Goal: Information Seeking & Learning: Learn about a topic

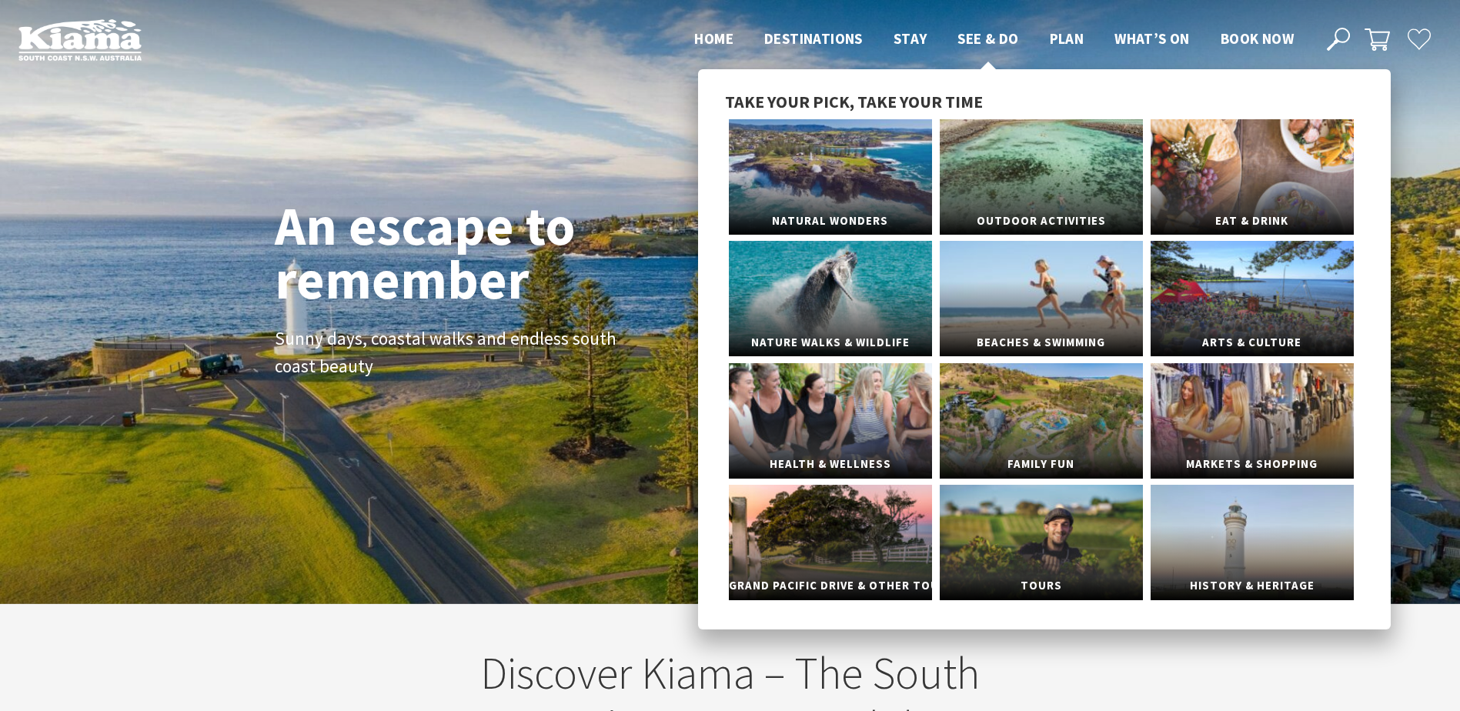
scroll to position [267, 1472]
click at [819, 187] on link "Natural Wonders" at bounding box center [830, 176] width 203 height 115
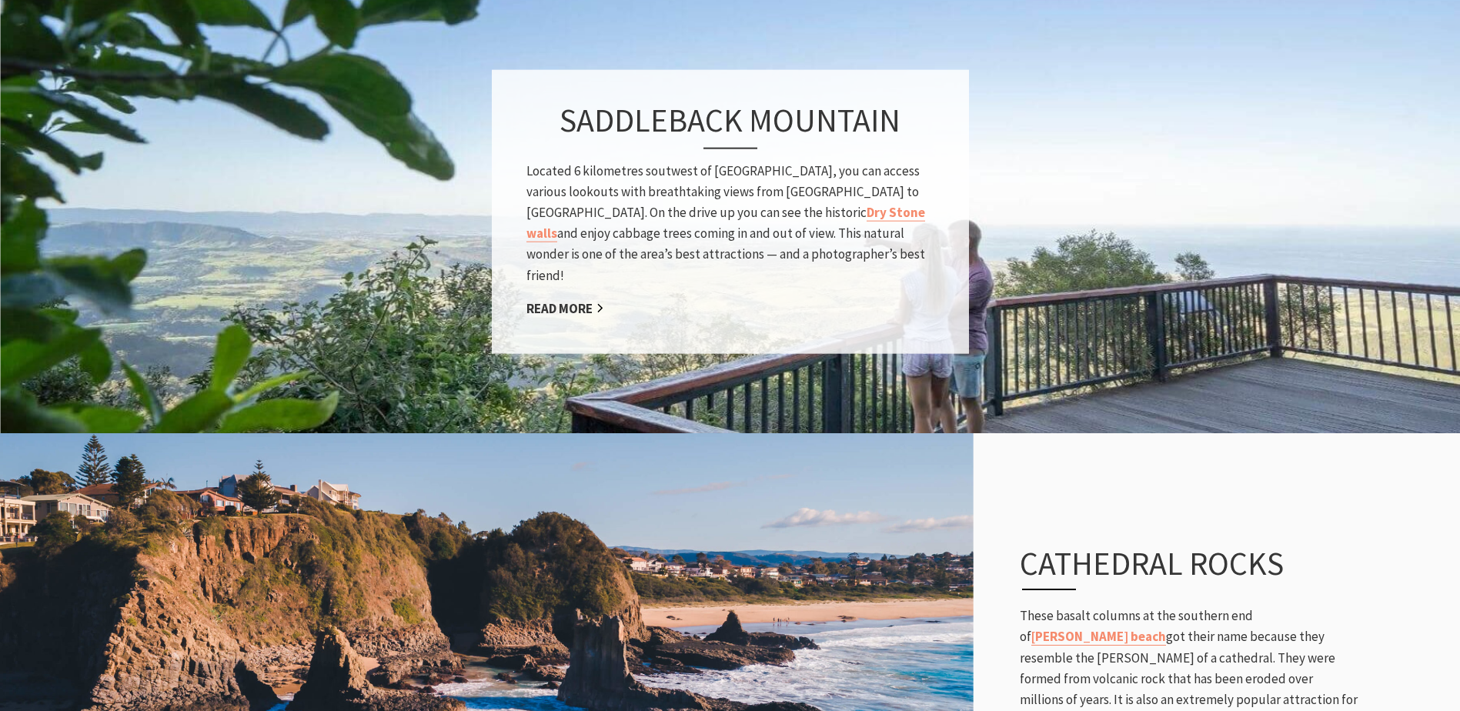
scroll to position [2617, 0]
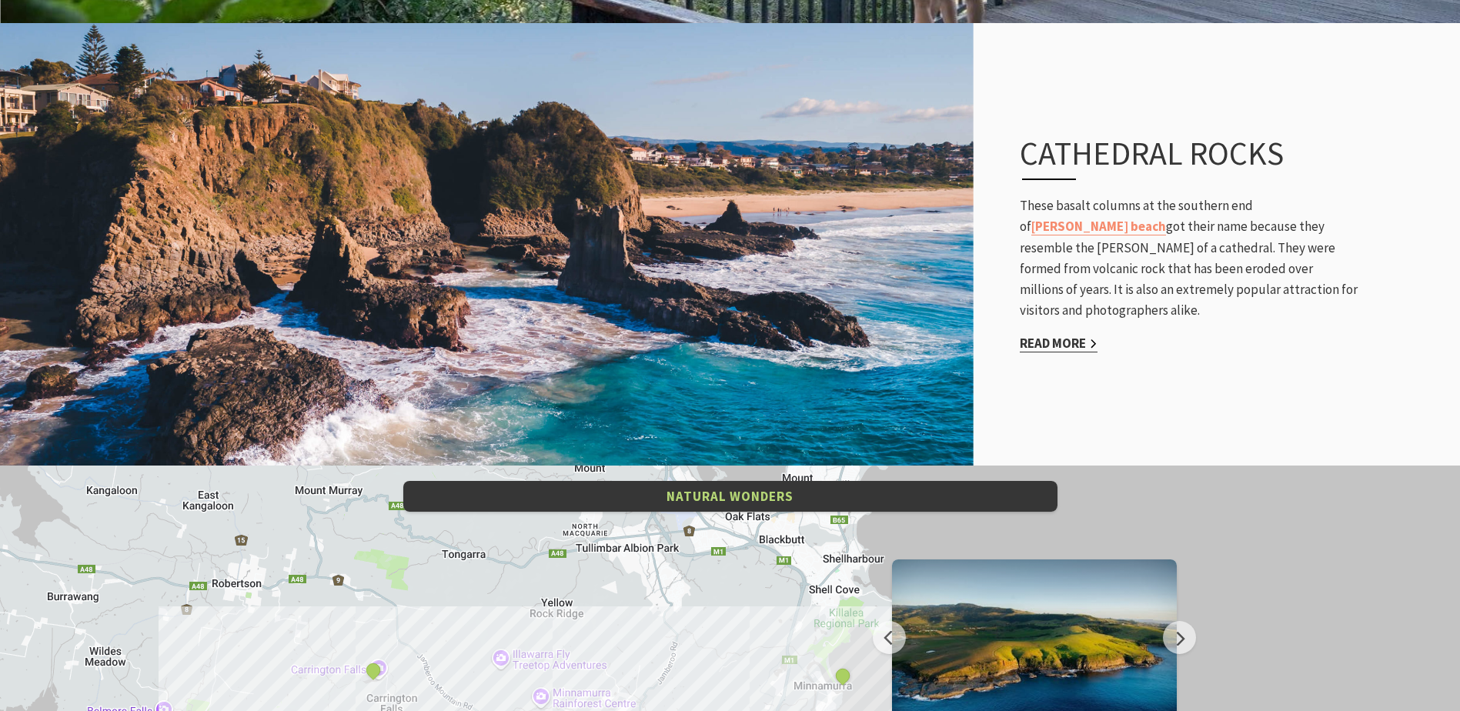
click at [1061, 335] on link "Read More" at bounding box center [1059, 344] width 78 height 18
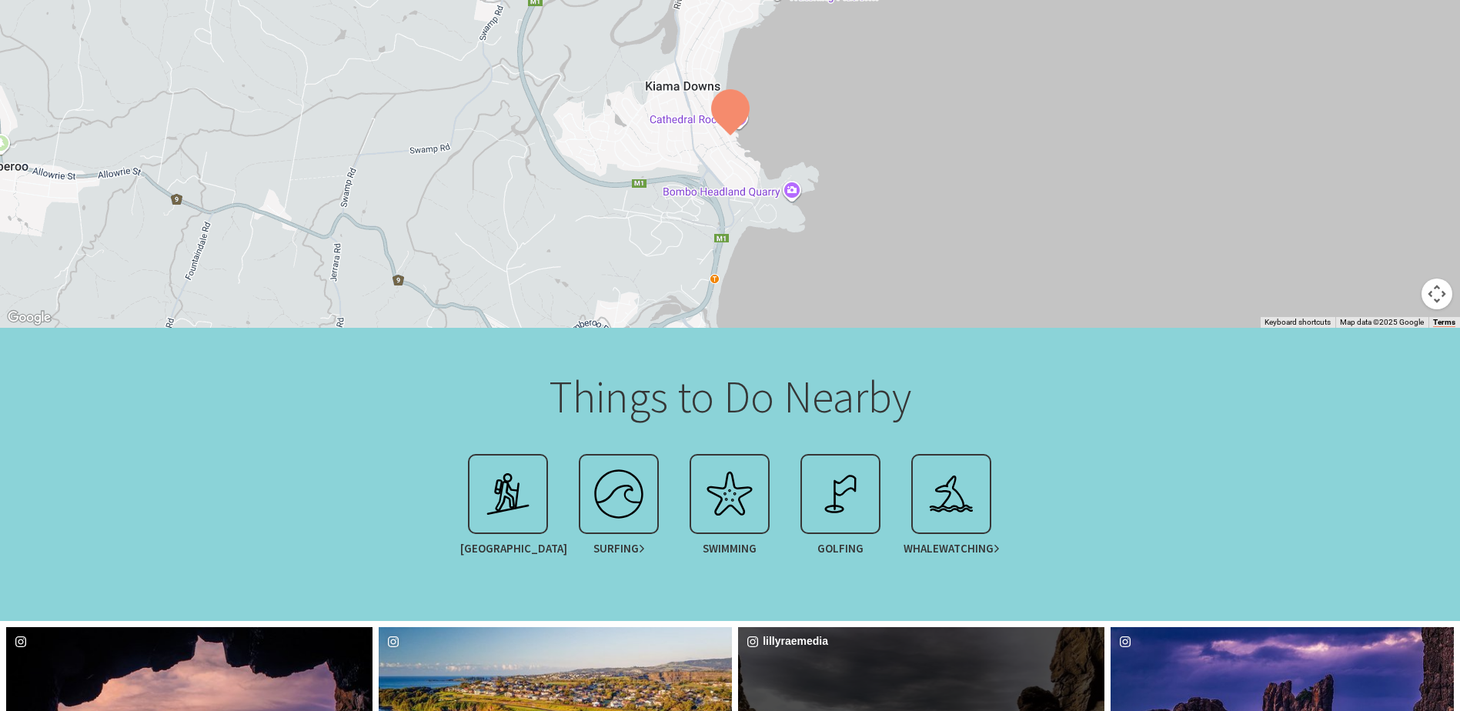
scroll to position [770, 0]
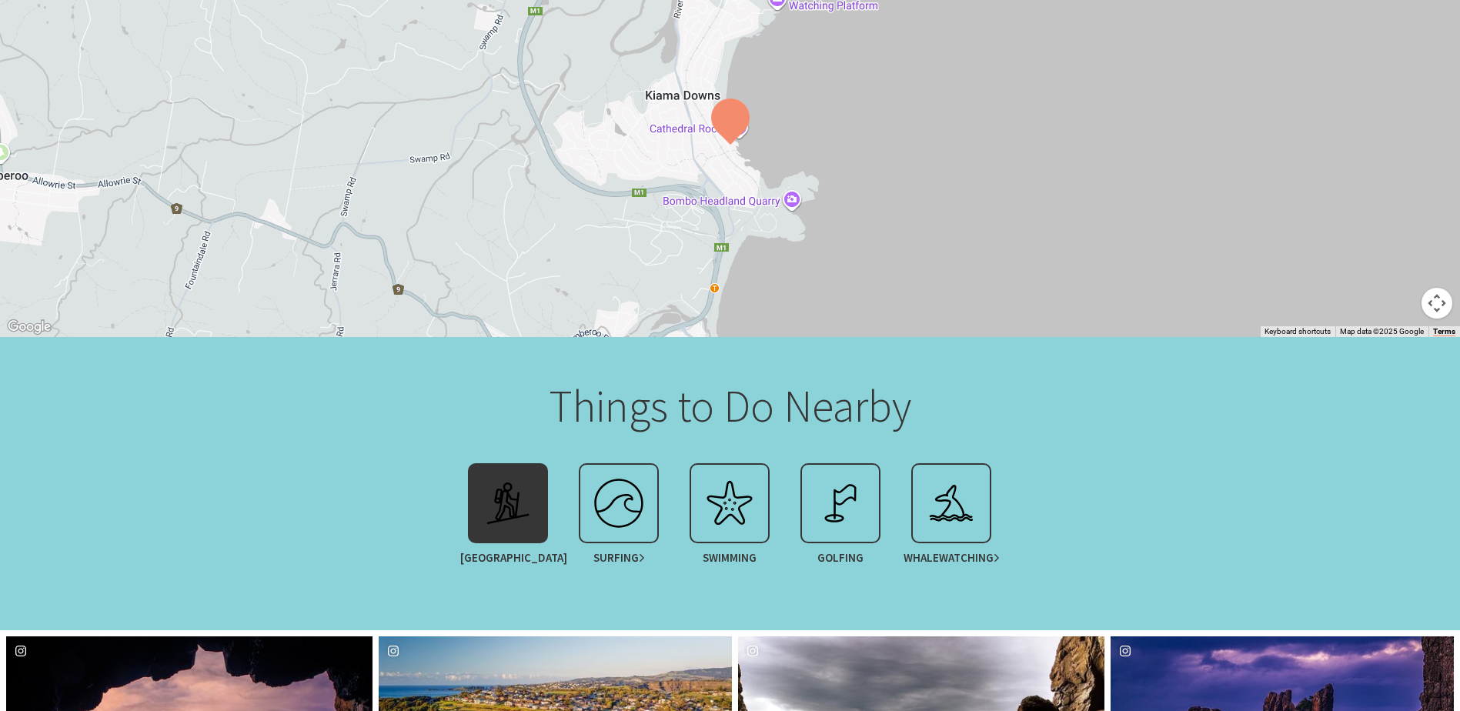
click at [501, 523] on img at bounding box center [508, 504] width 62 height 62
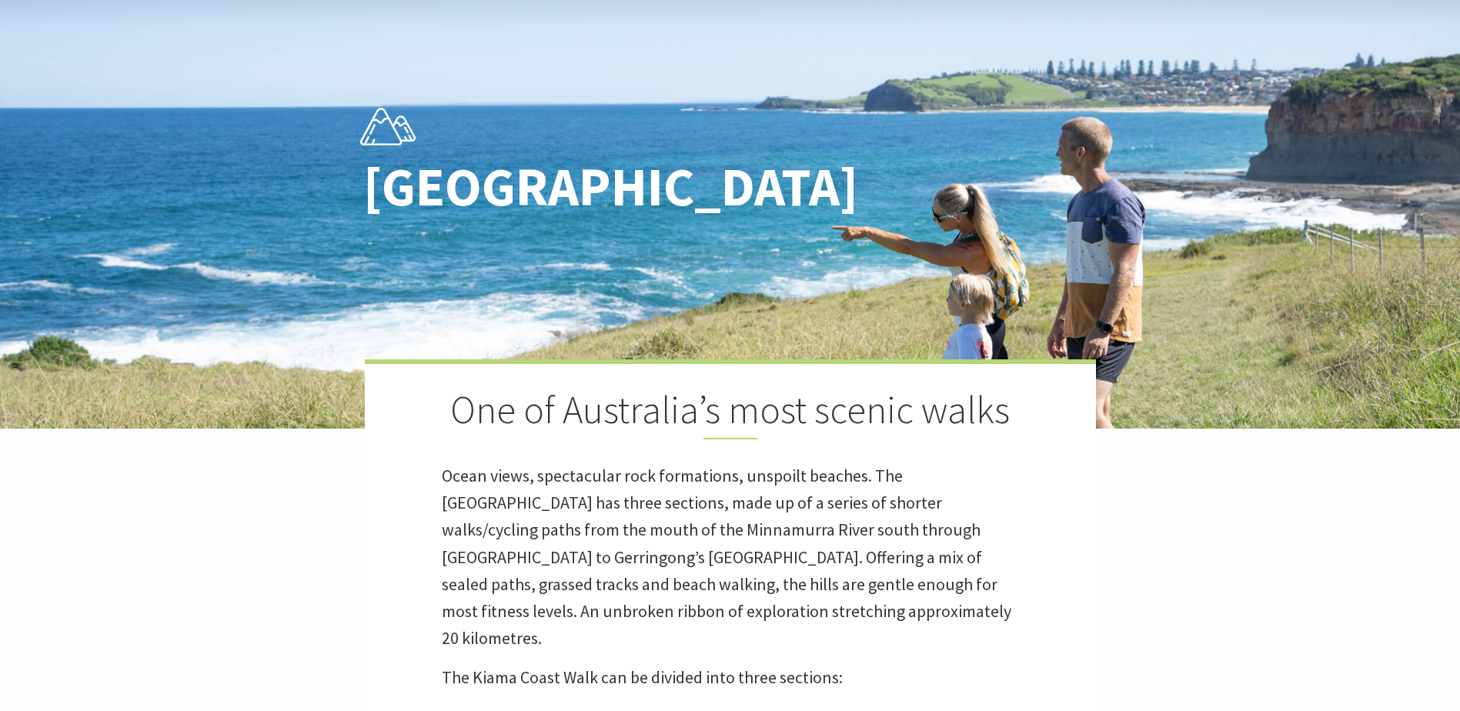
scroll to position [462, 0]
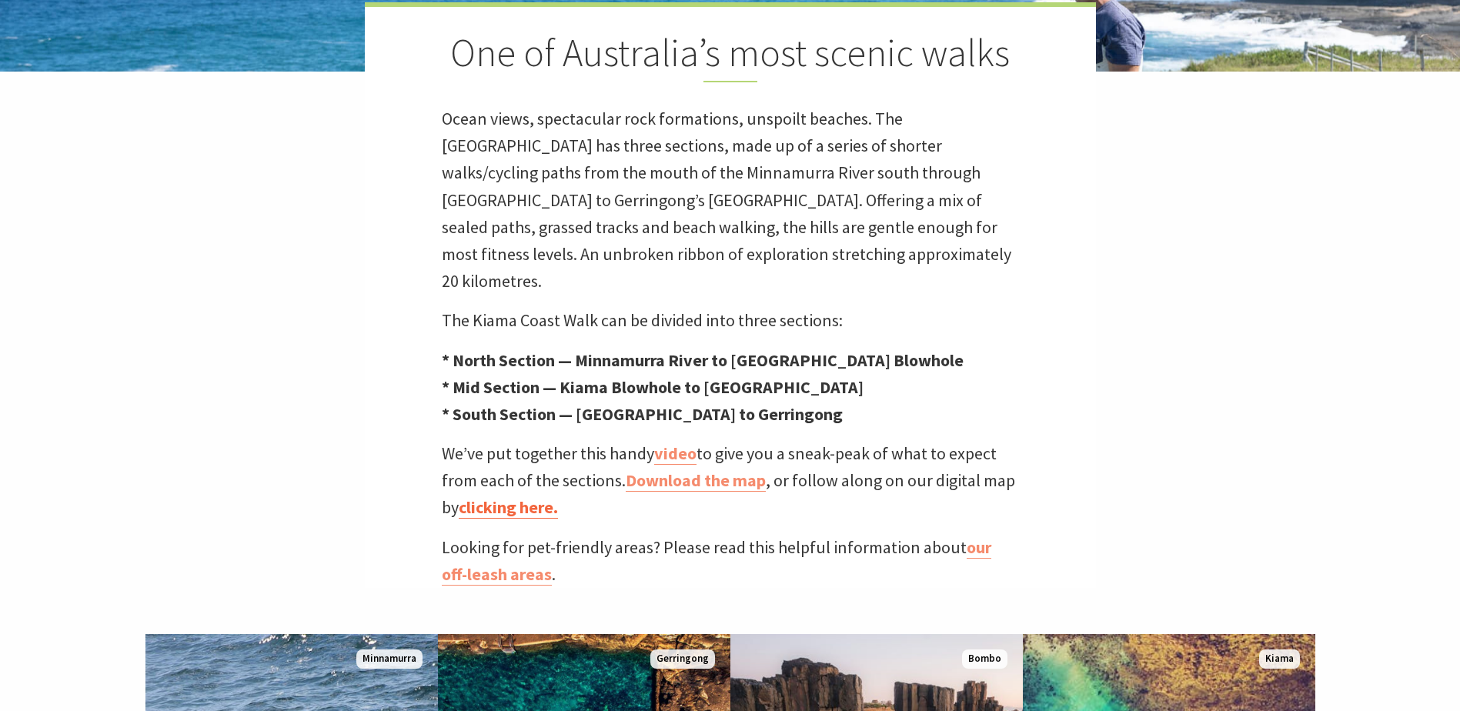
click at [530, 496] on link "clicking here." at bounding box center [508, 507] width 99 height 22
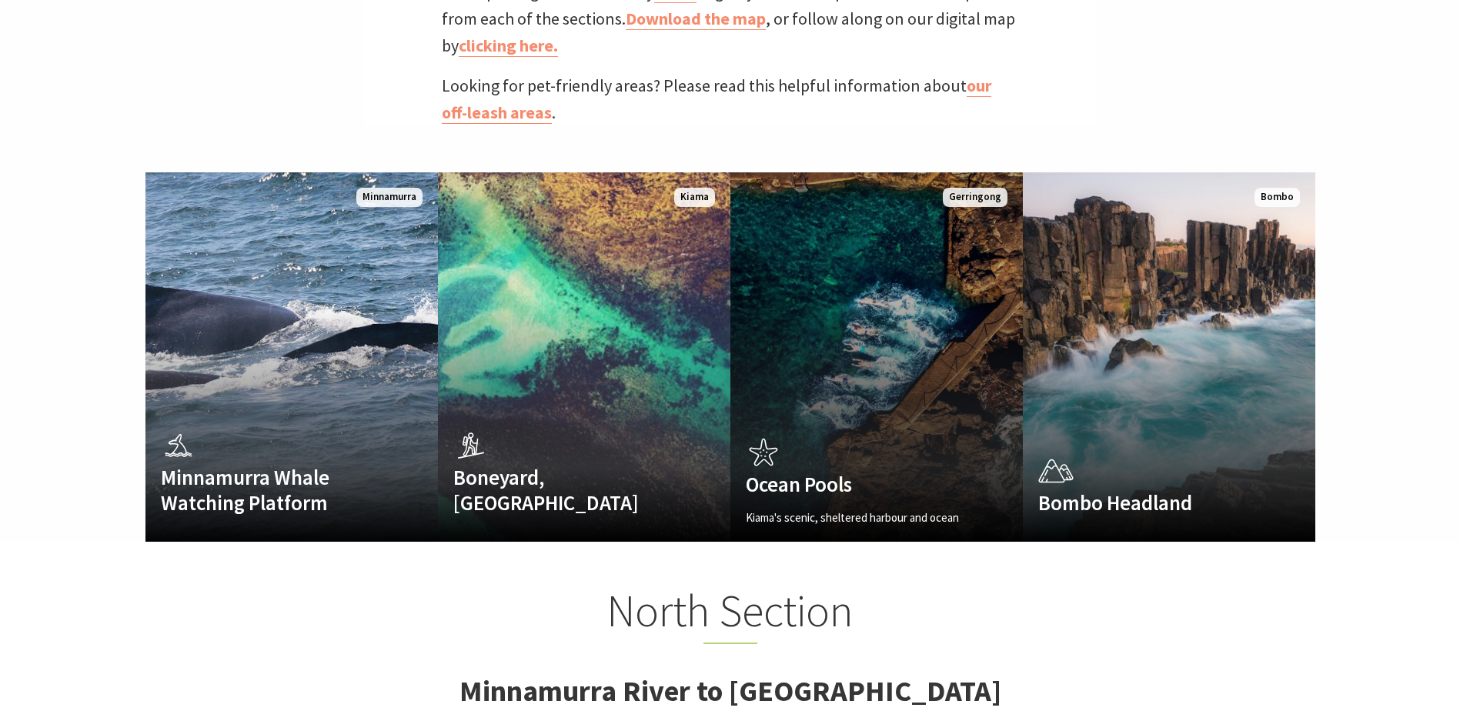
scroll to position [500, 1479]
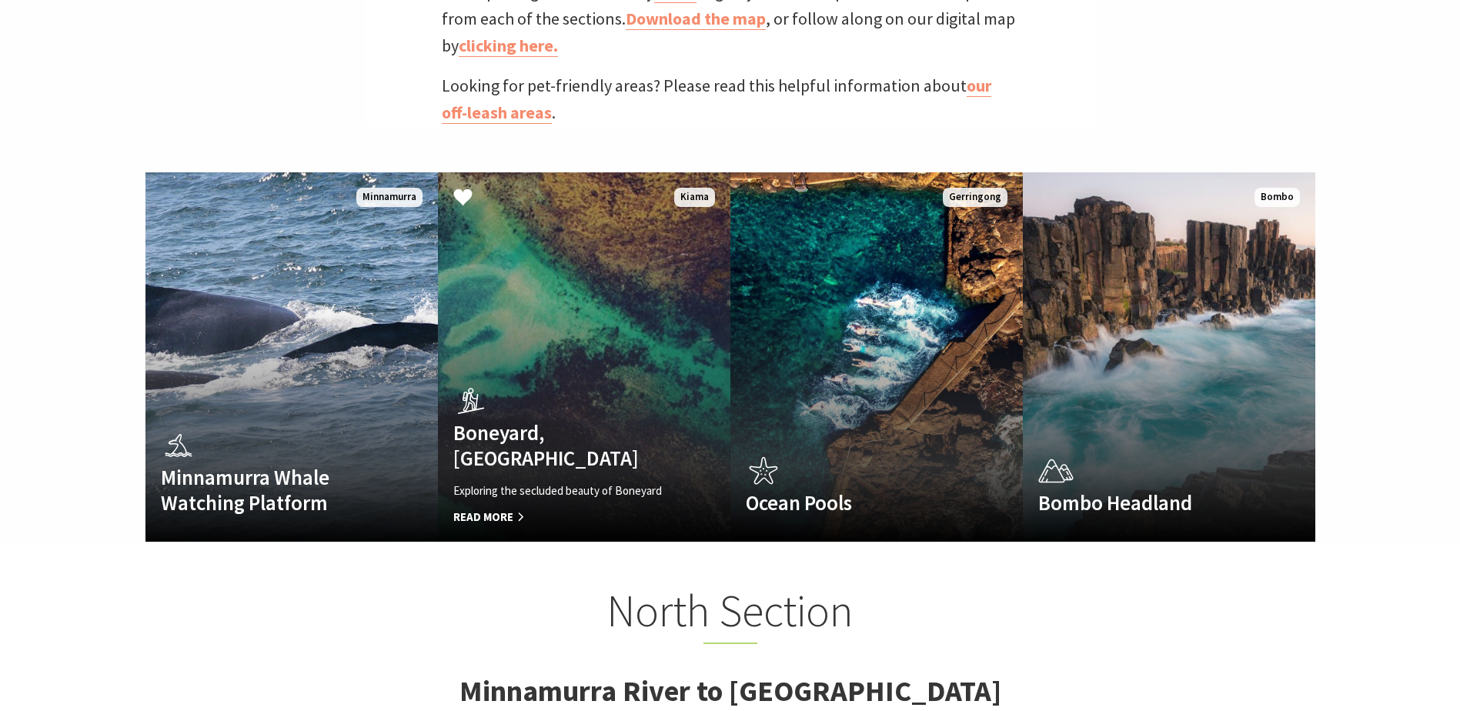
click at [609, 397] on div "Boneyard, Kiama Exploring the secluded beauty of Boneyard Read More" at bounding box center [562, 454] width 249 height 145
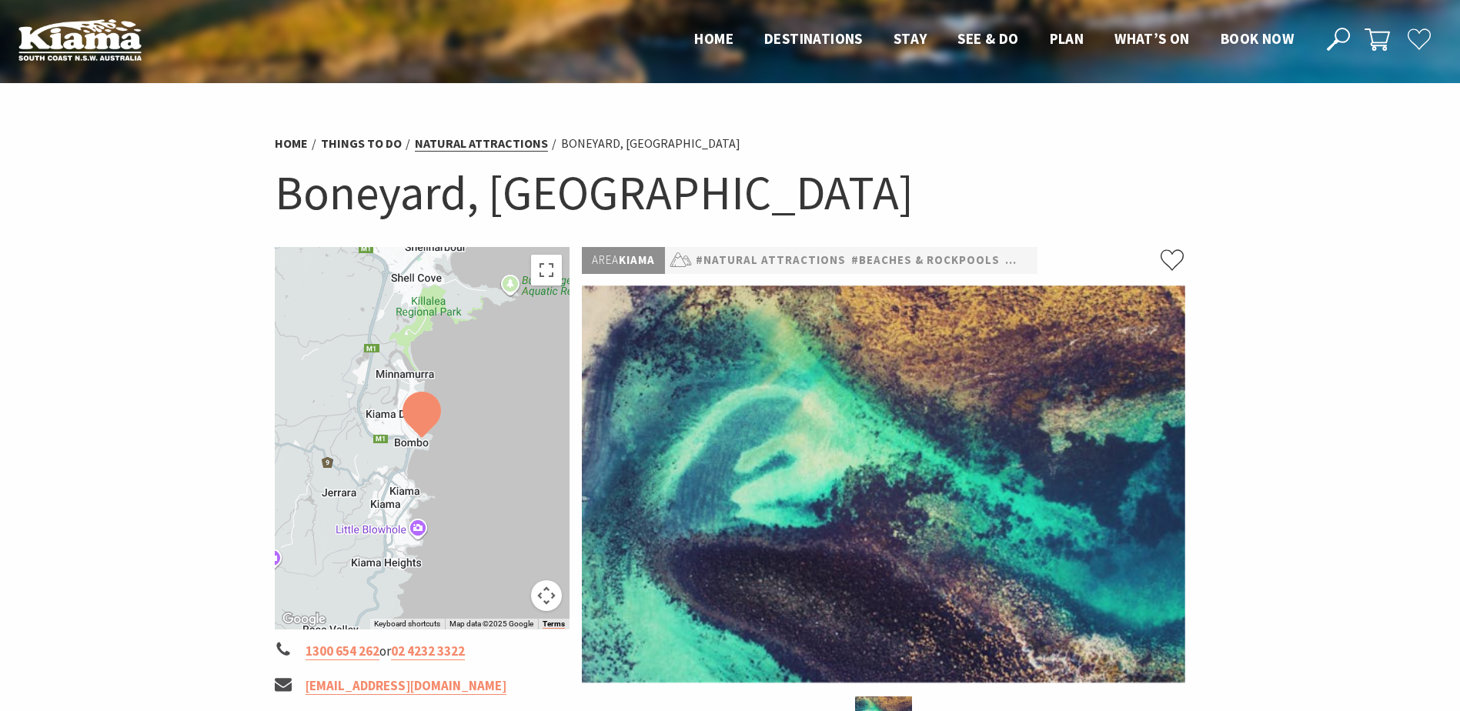
click at [470, 148] on link "Natural Attractions" at bounding box center [481, 143] width 133 height 16
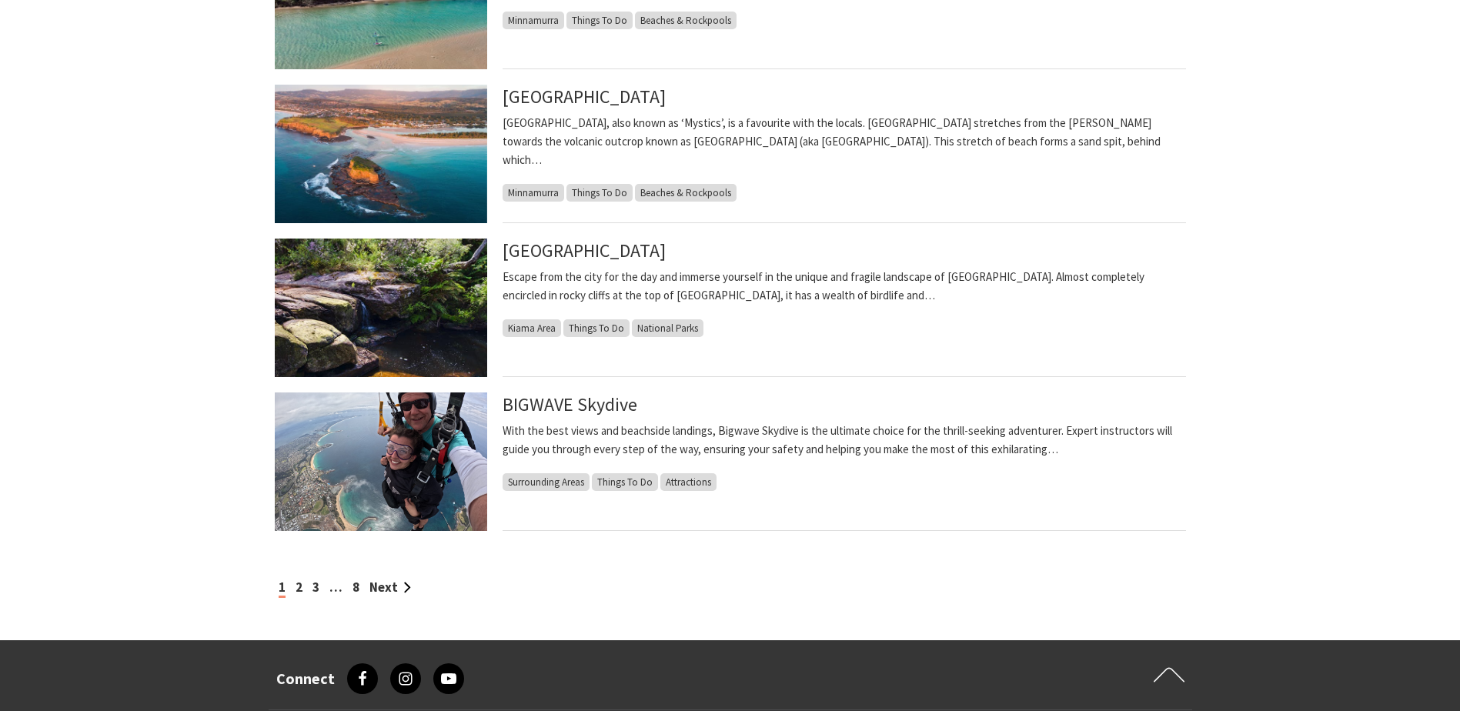
scroll to position [1155, 0]
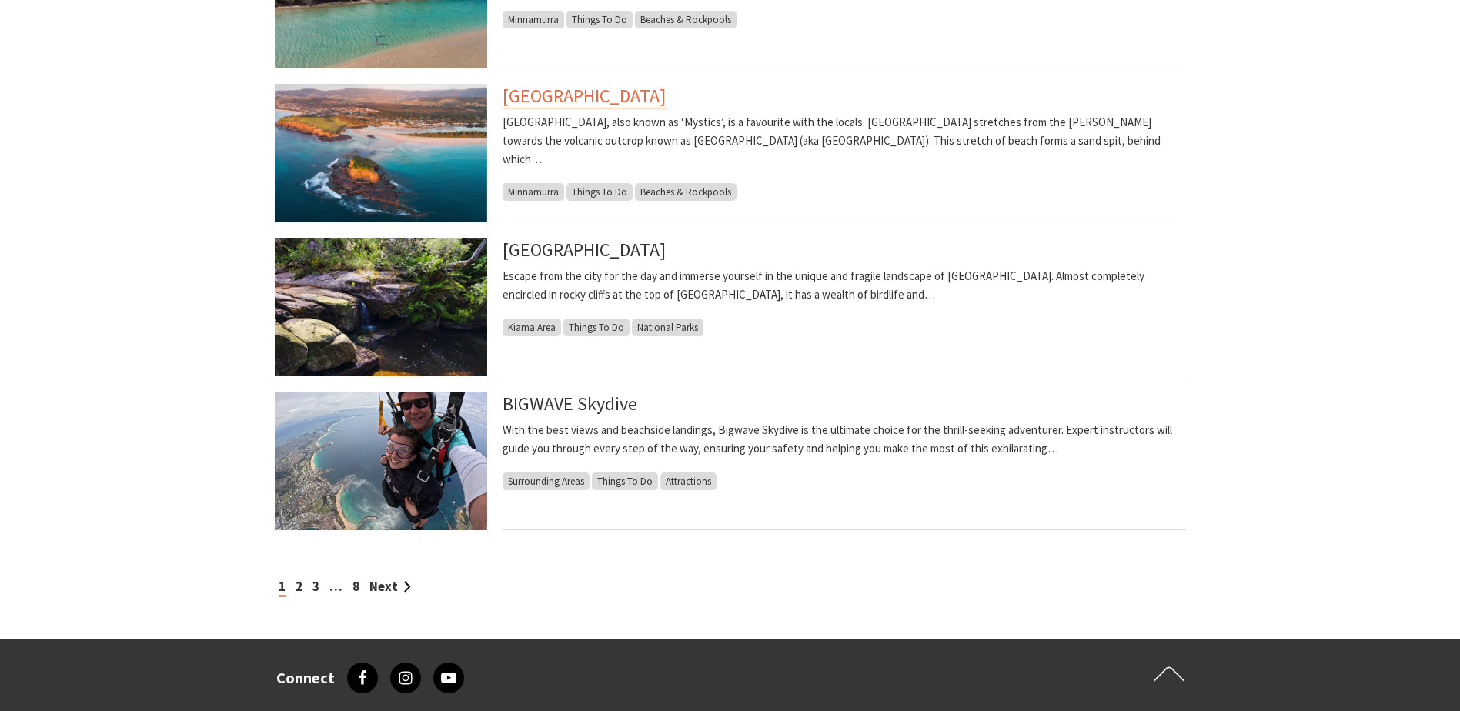
click at [563, 94] on link "[GEOGRAPHIC_DATA]" at bounding box center [584, 96] width 163 height 25
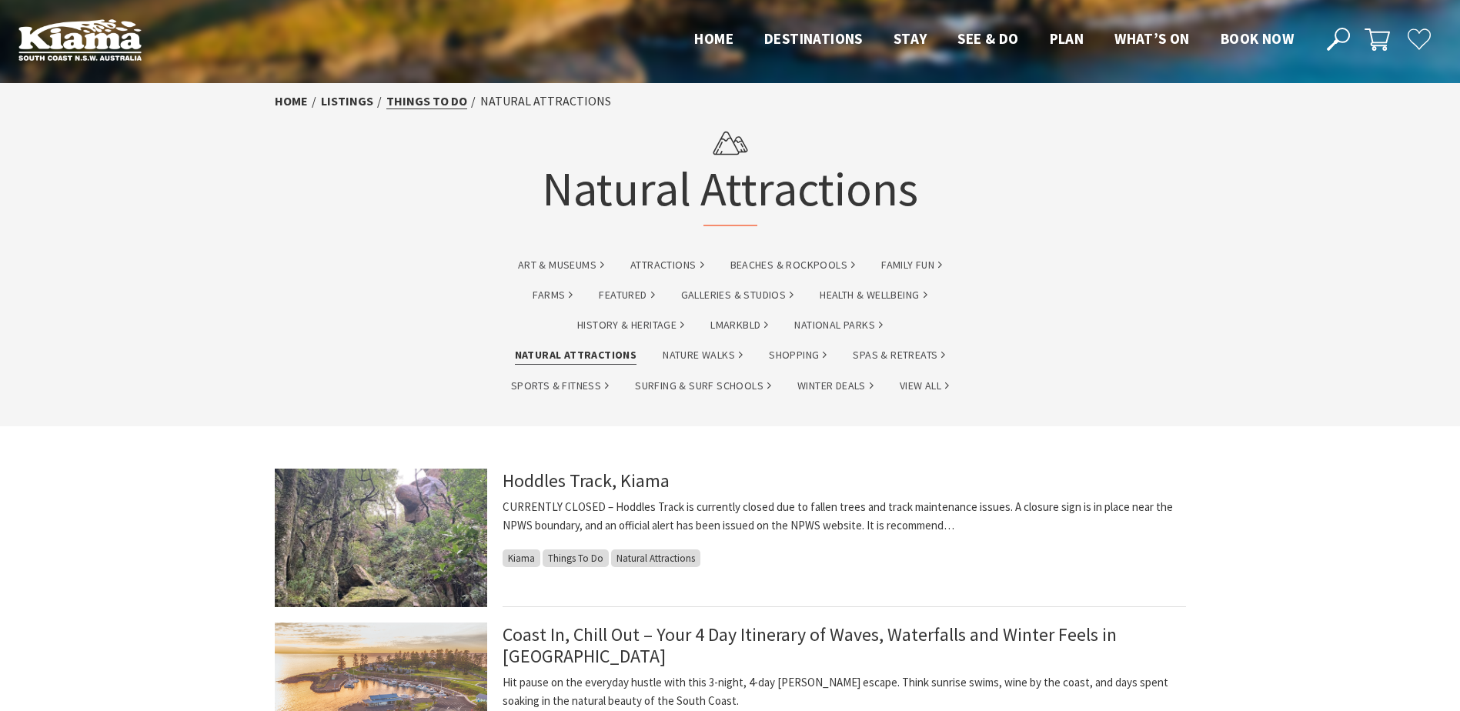
click at [420, 95] on link "Things To Do" at bounding box center [426, 101] width 81 height 16
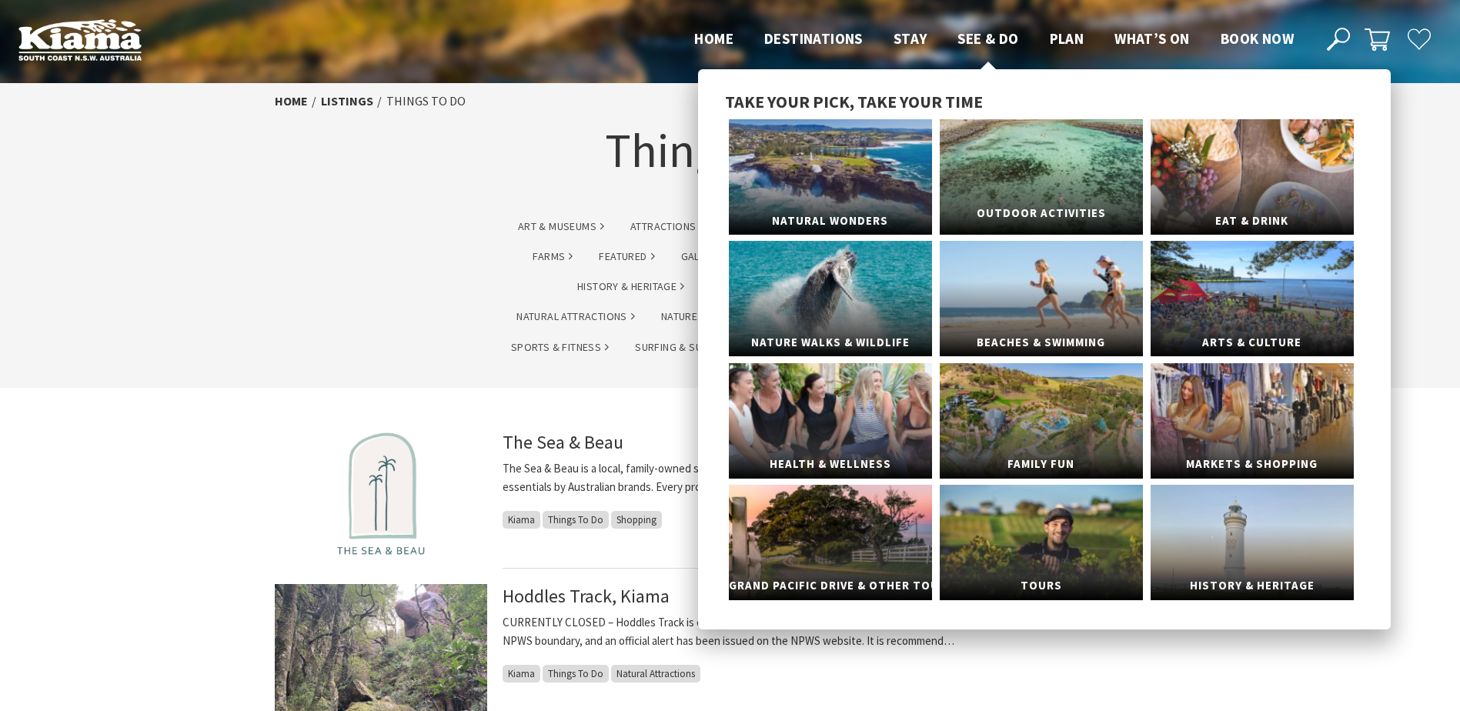
click at [1017, 159] on link "Outdoor Activities" at bounding box center [1041, 176] width 203 height 115
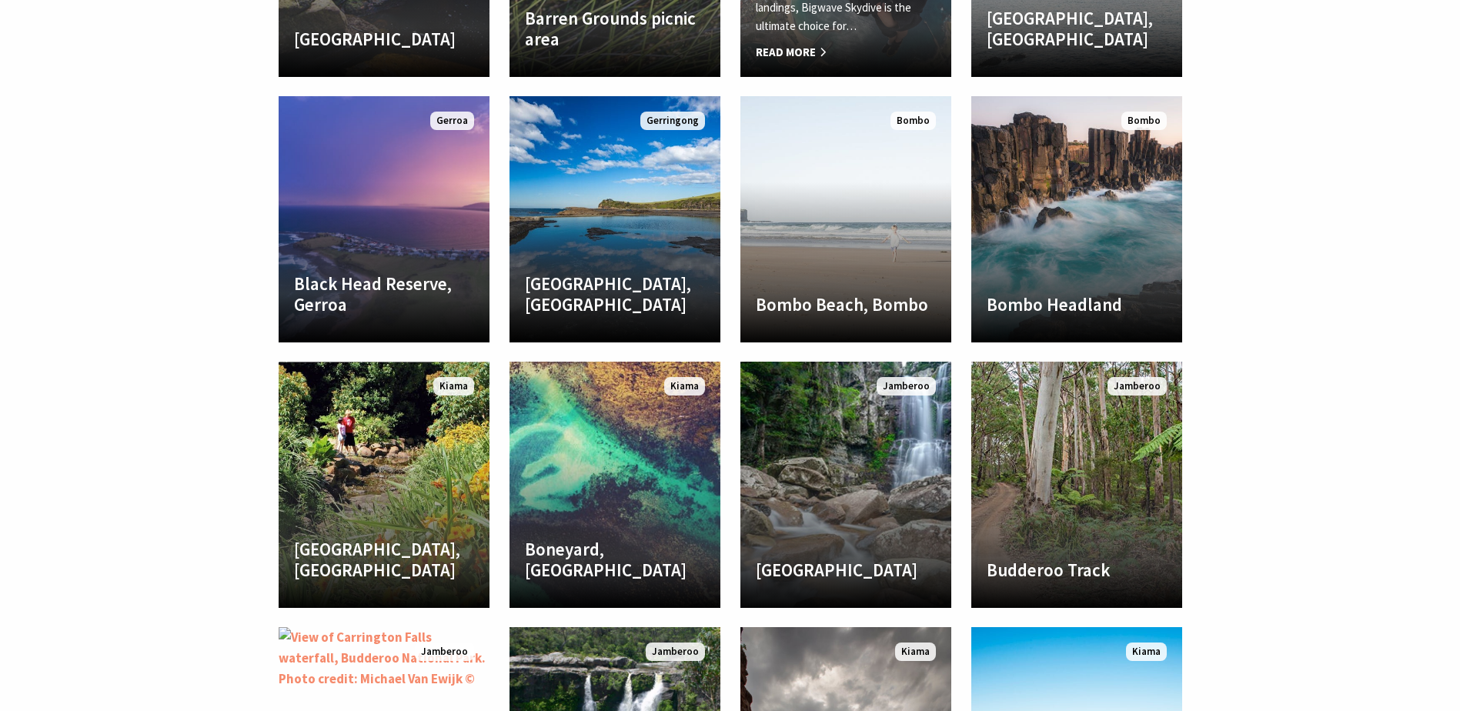
scroll to position [2463, 0]
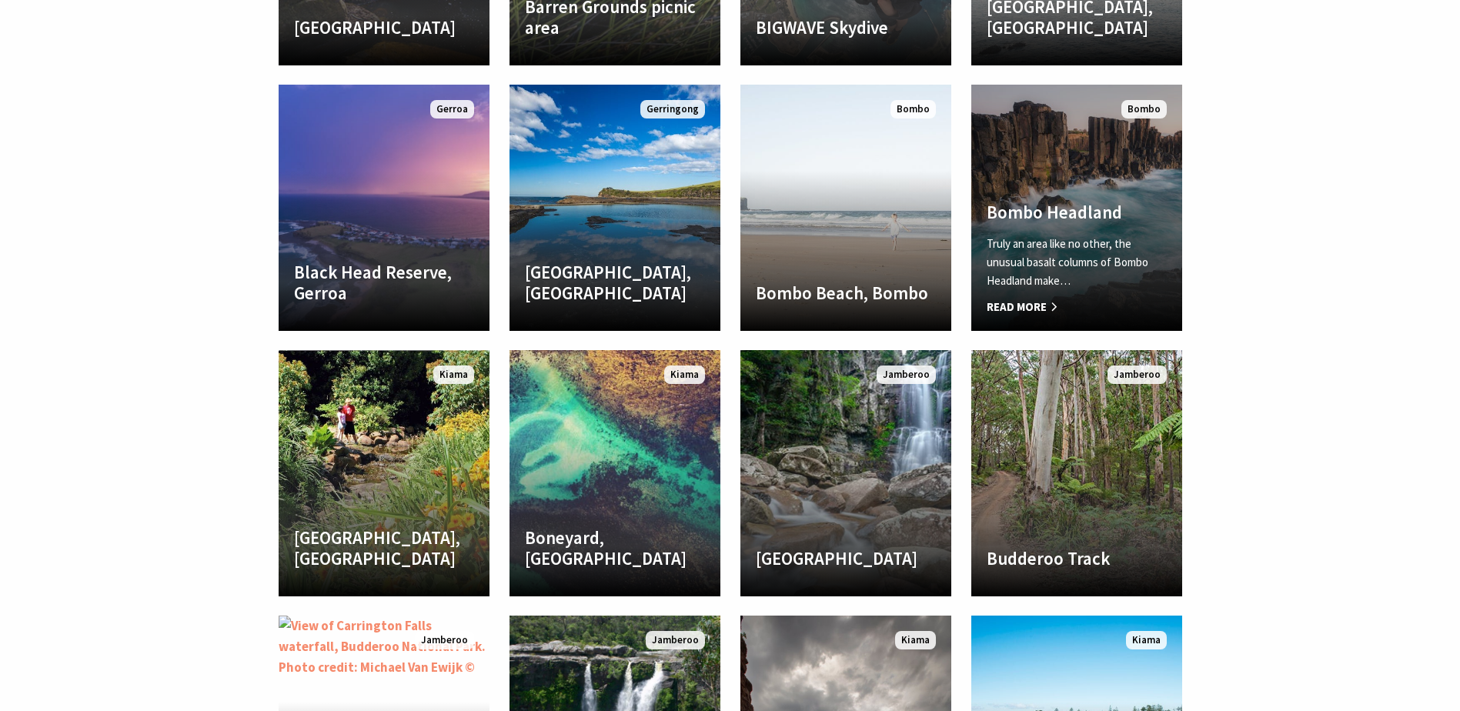
click at [1073, 238] on p "Truly an area like no other, the unusual basalt columns of Bombo Headland make…" at bounding box center [1077, 262] width 180 height 55
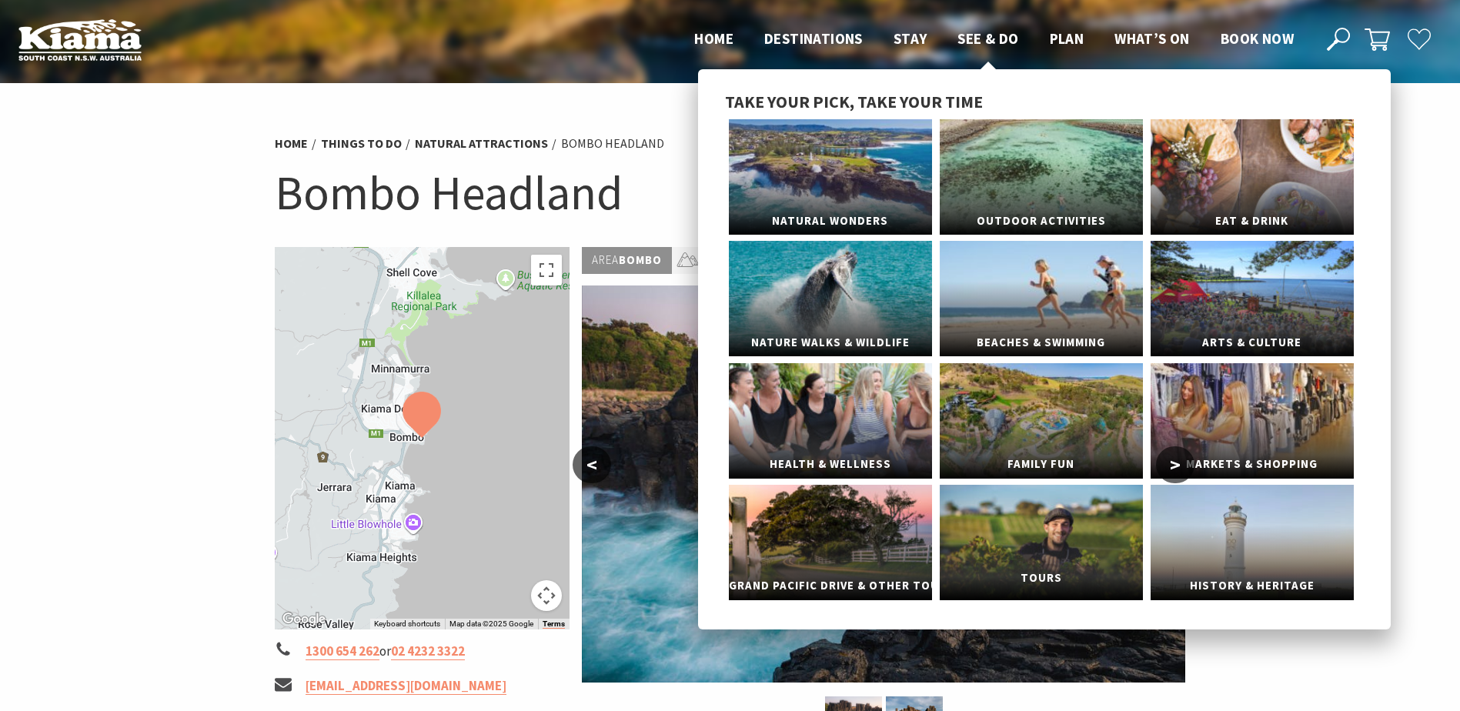
click at [1045, 525] on link "Tours" at bounding box center [1041, 542] width 203 height 115
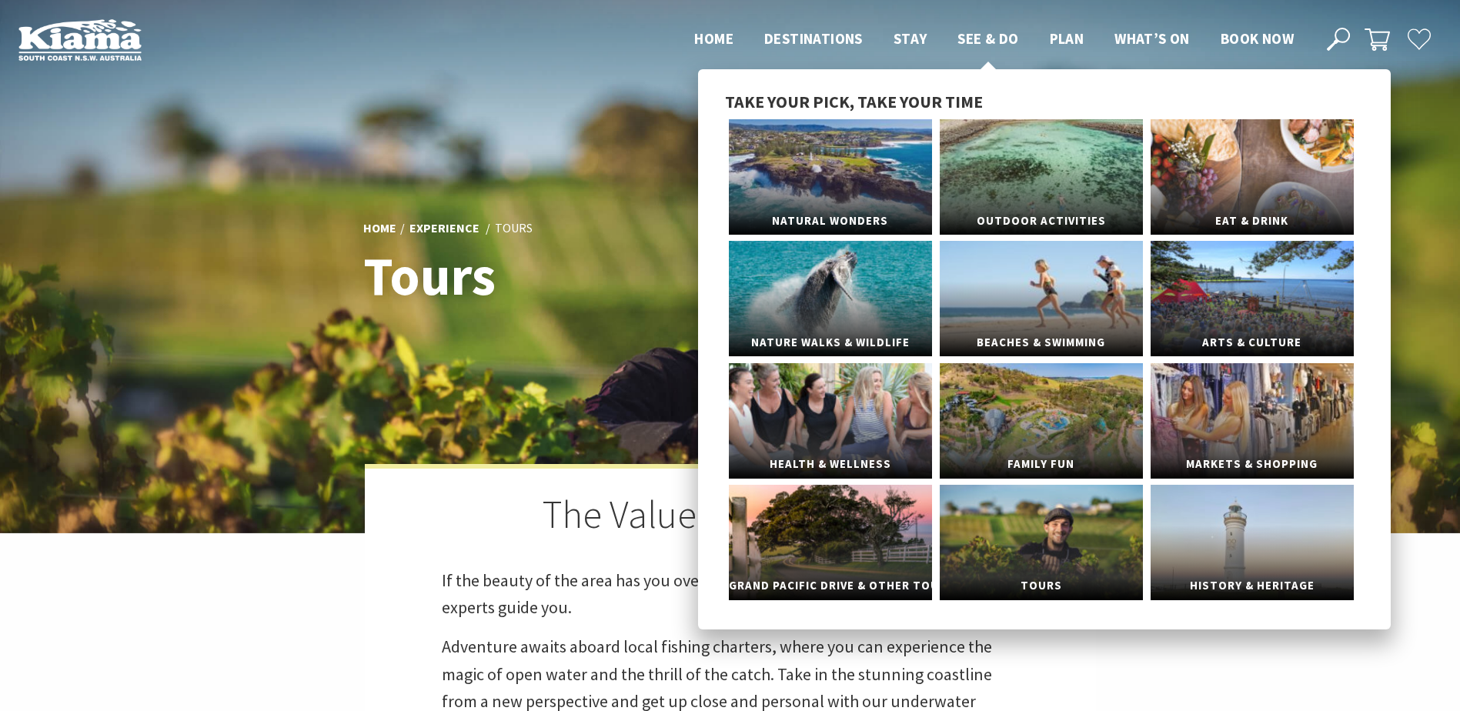
click at [984, 32] on span "See & Do" at bounding box center [988, 38] width 61 height 18
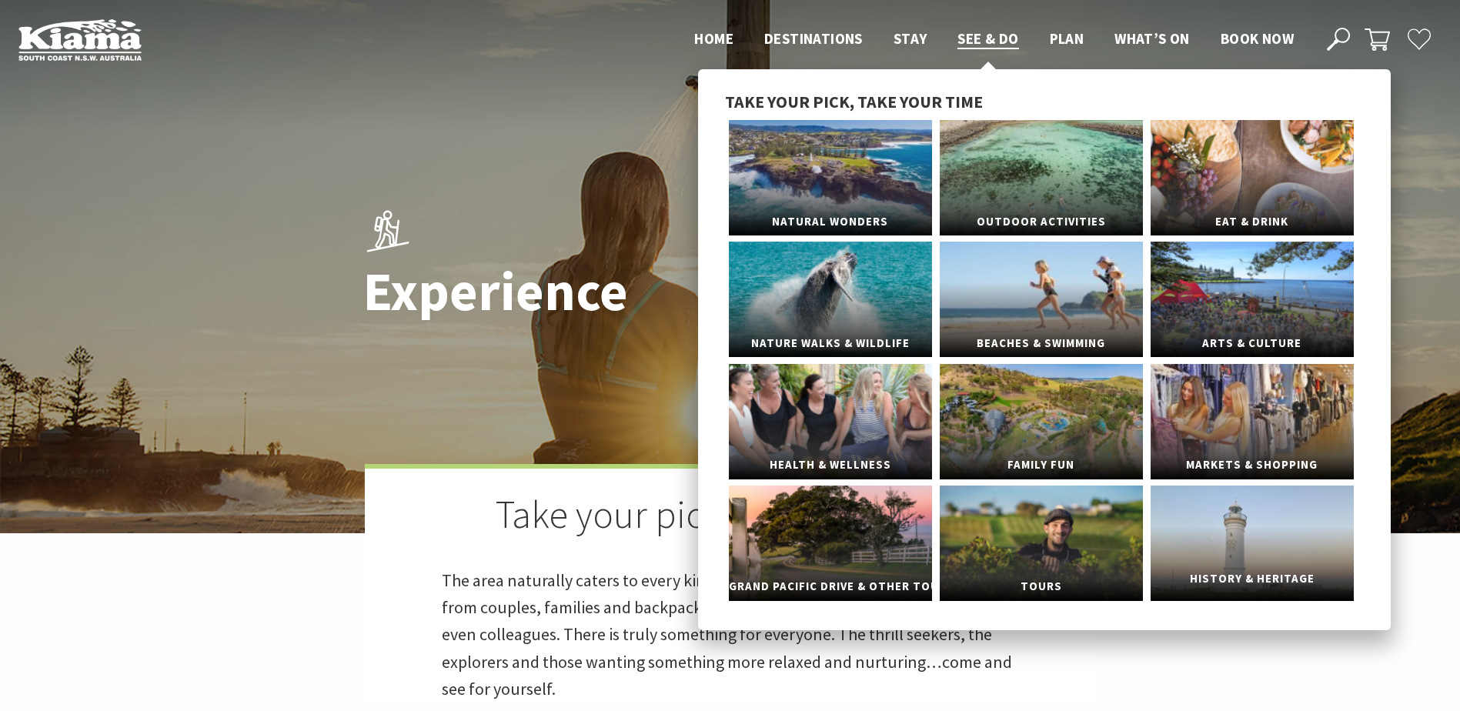
click at [1236, 547] on link "History & Heritage" at bounding box center [1252, 543] width 203 height 115
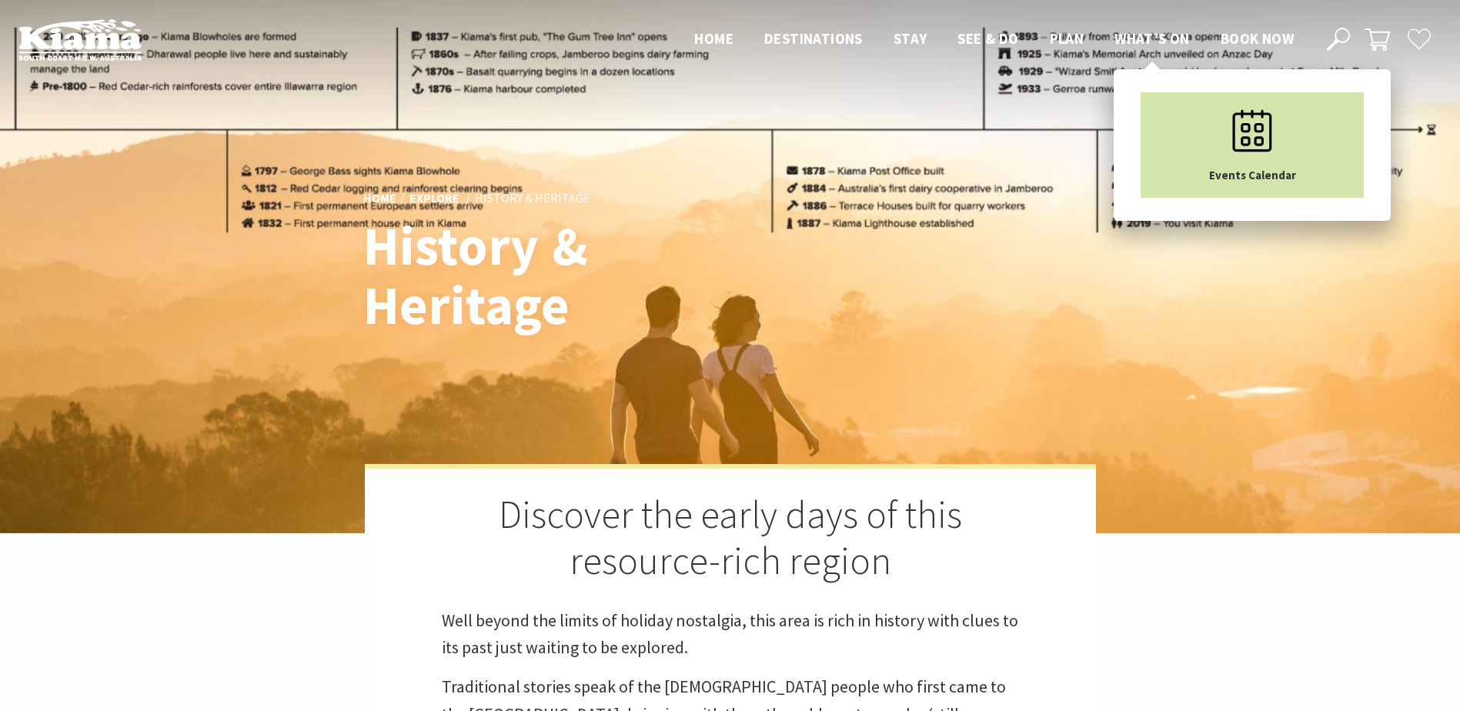
click at [1204, 114] on link "Events Calendar" at bounding box center [1252, 144] width 223 height 105
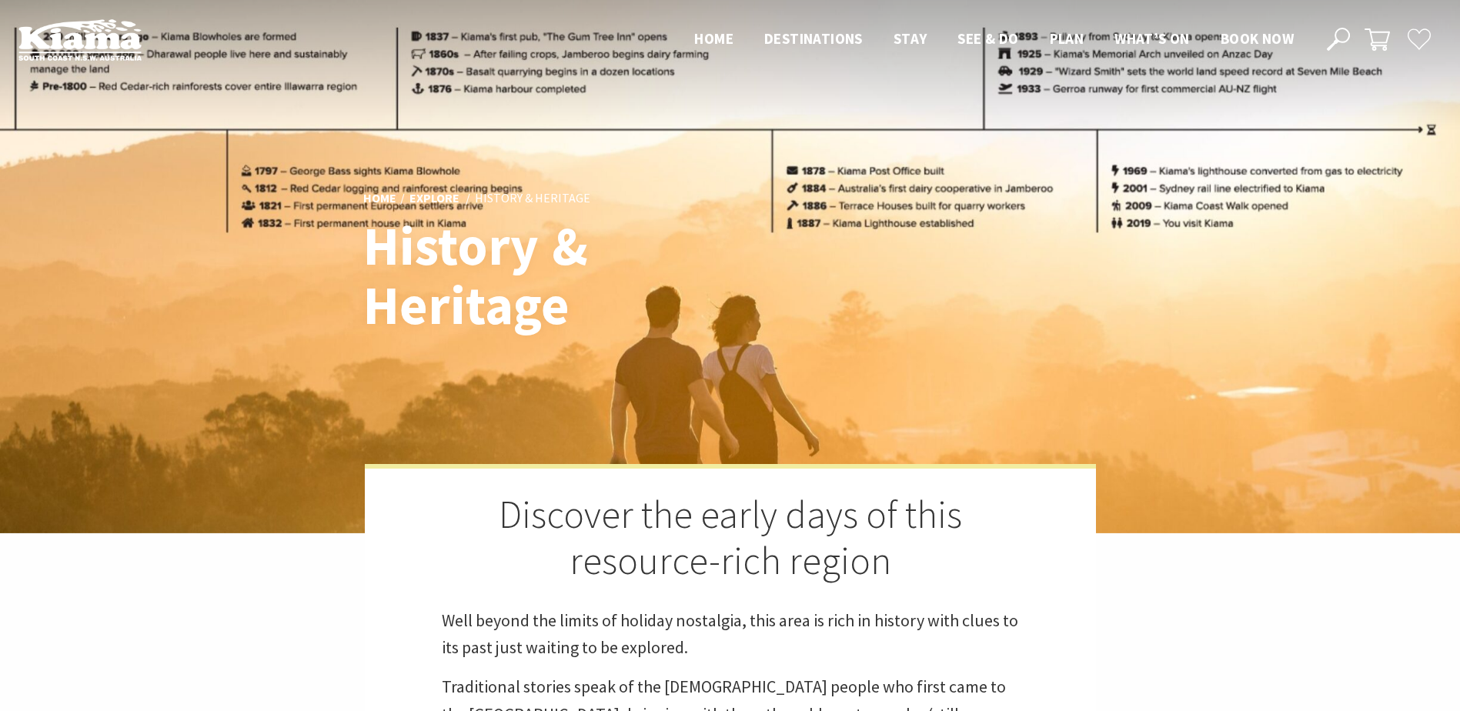
scroll to position [615, 1479]
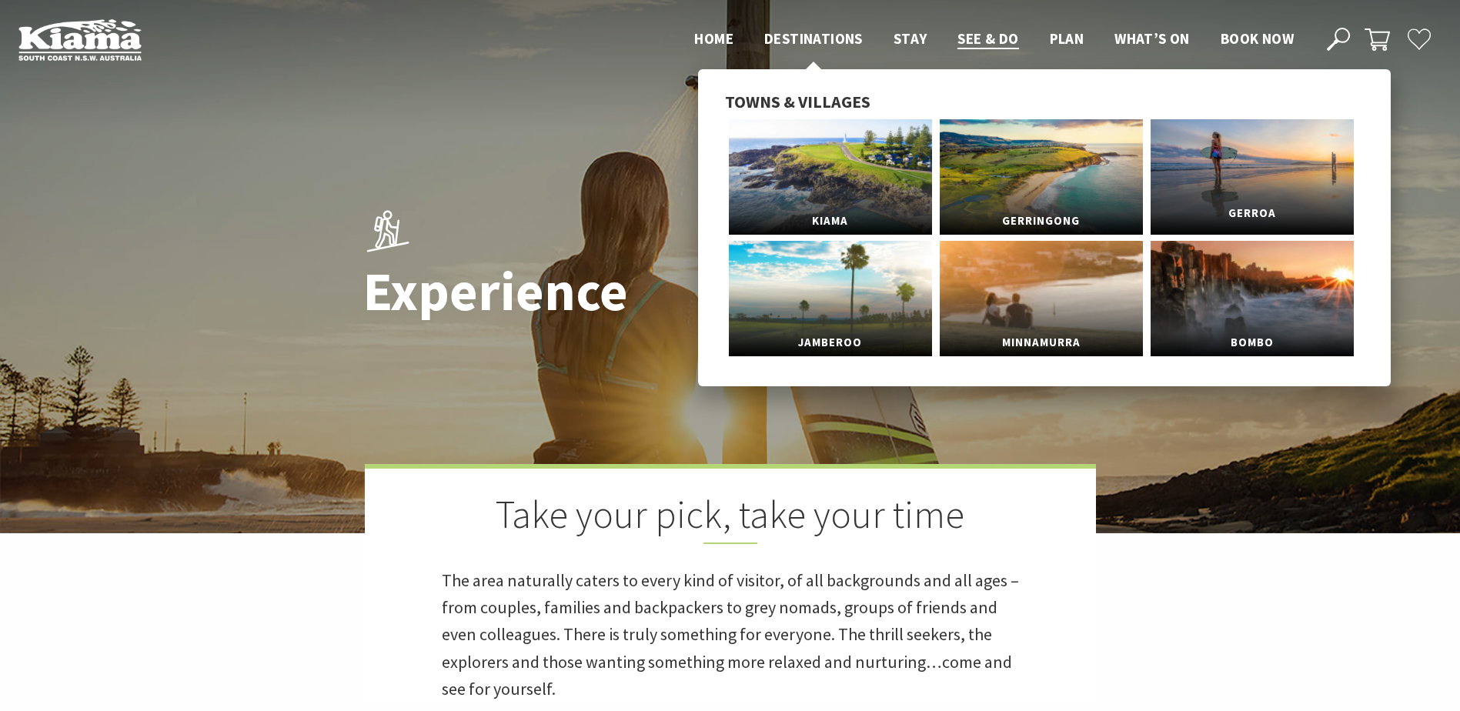
click at [1247, 196] on link "Gerroa" at bounding box center [1252, 176] width 203 height 115
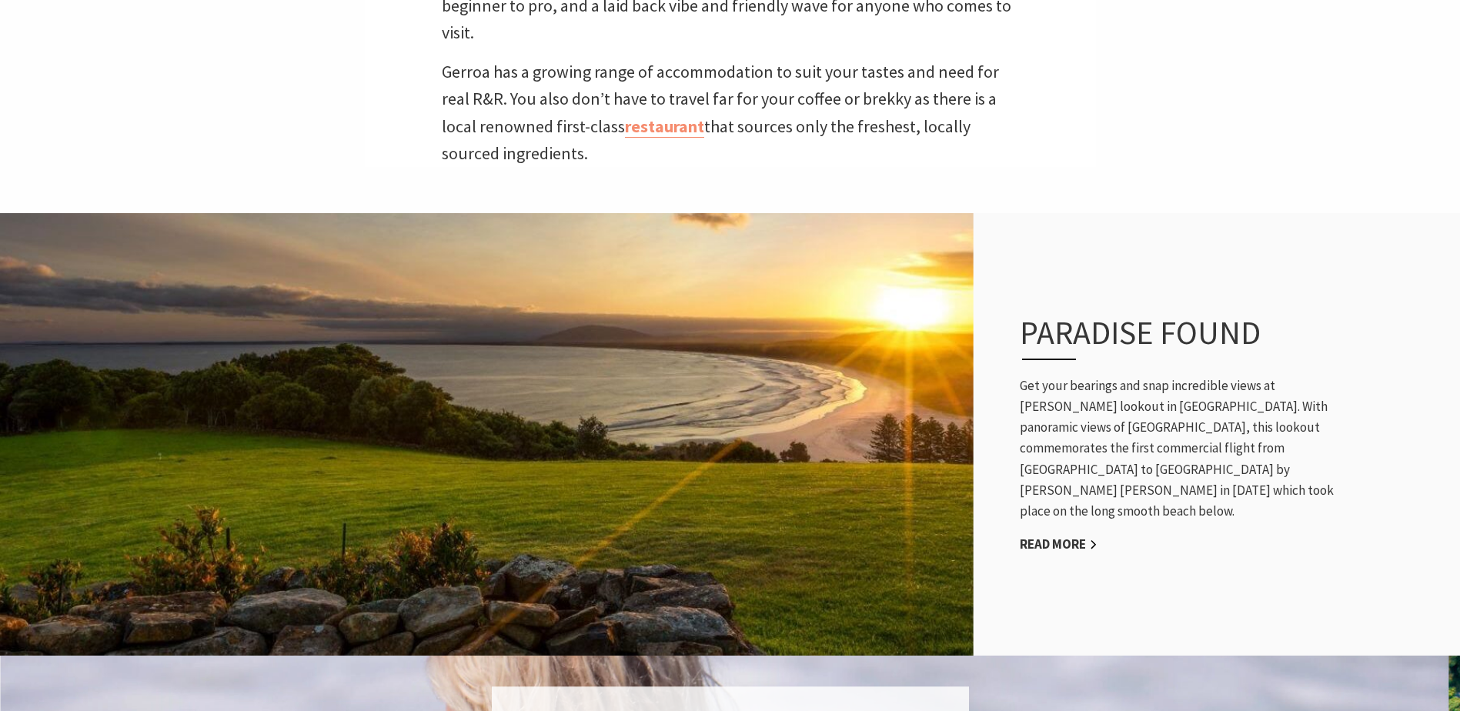
scroll to position [1001, 0]
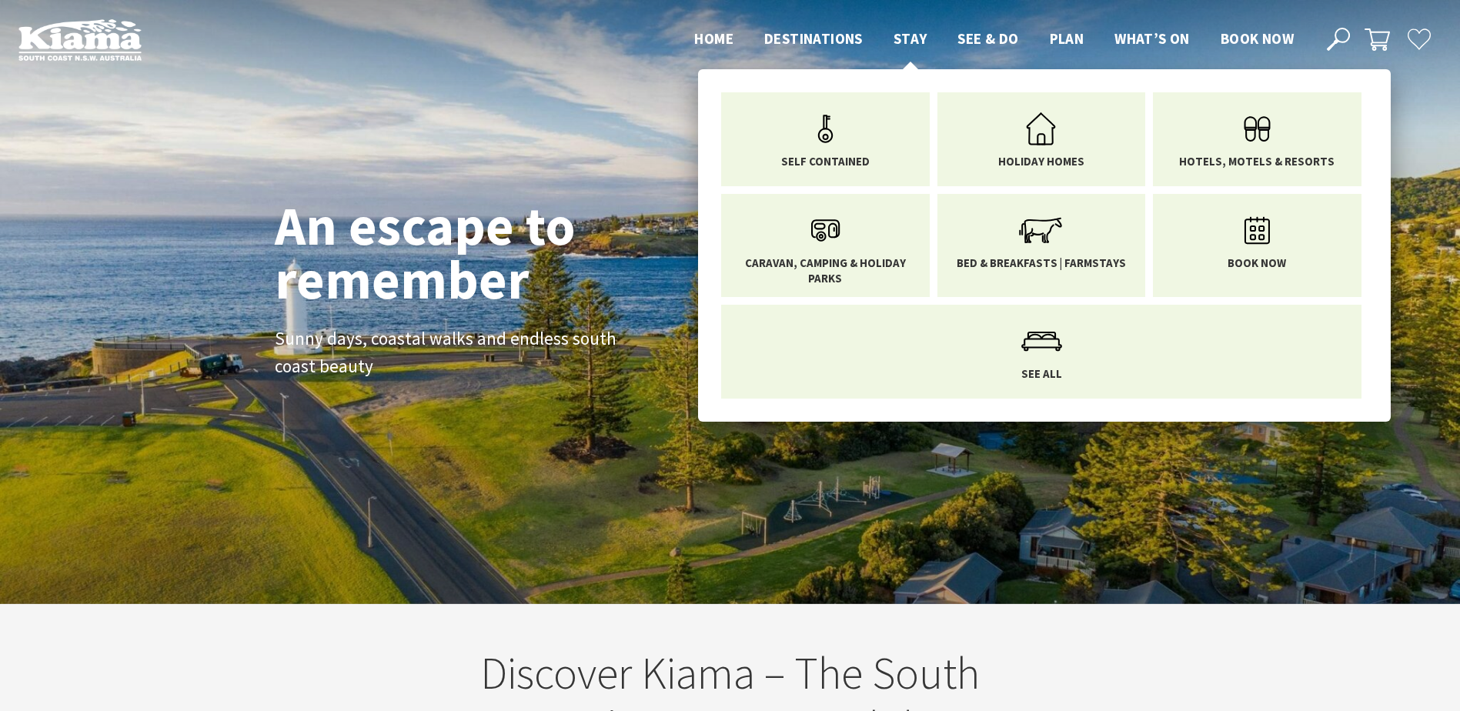
scroll to position [256, 1472]
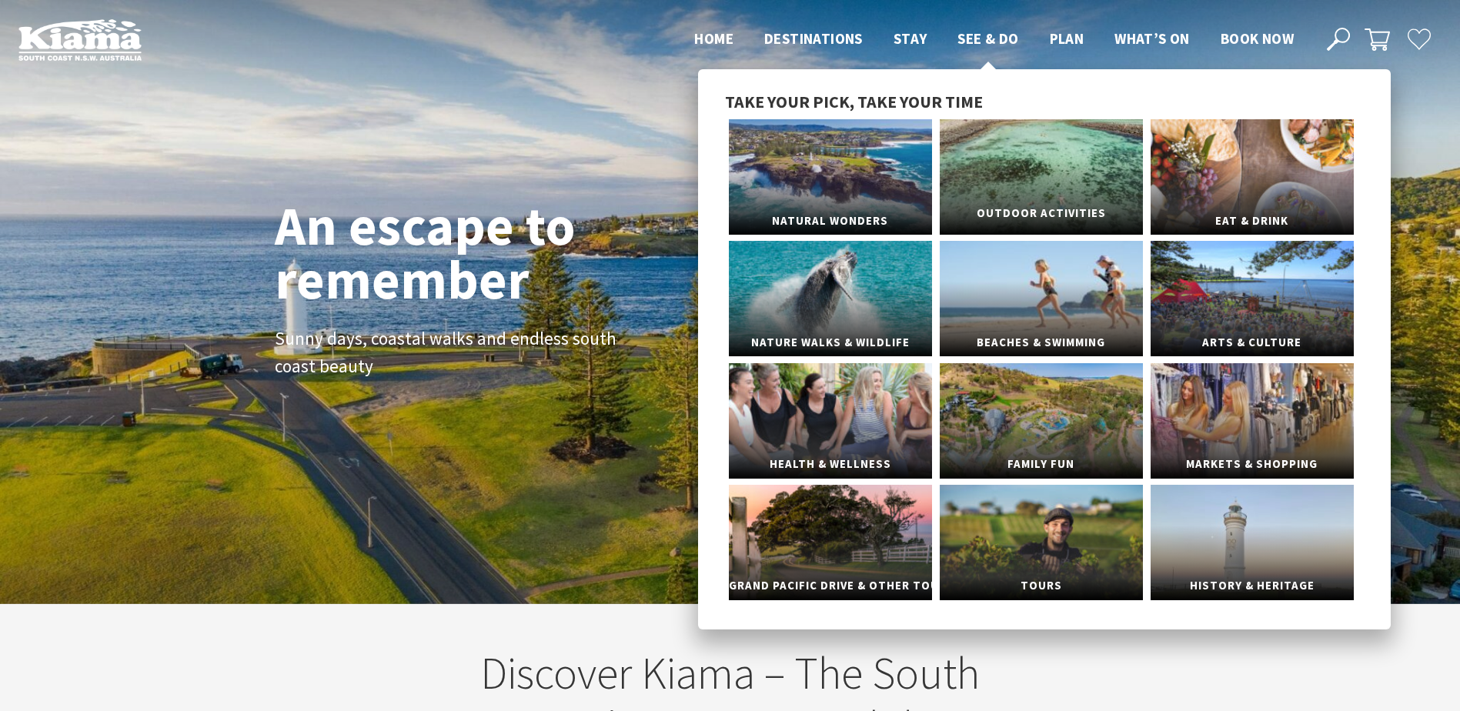
click at [1047, 183] on link "Outdoor Activities" at bounding box center [1041, 176] width 203 height 115
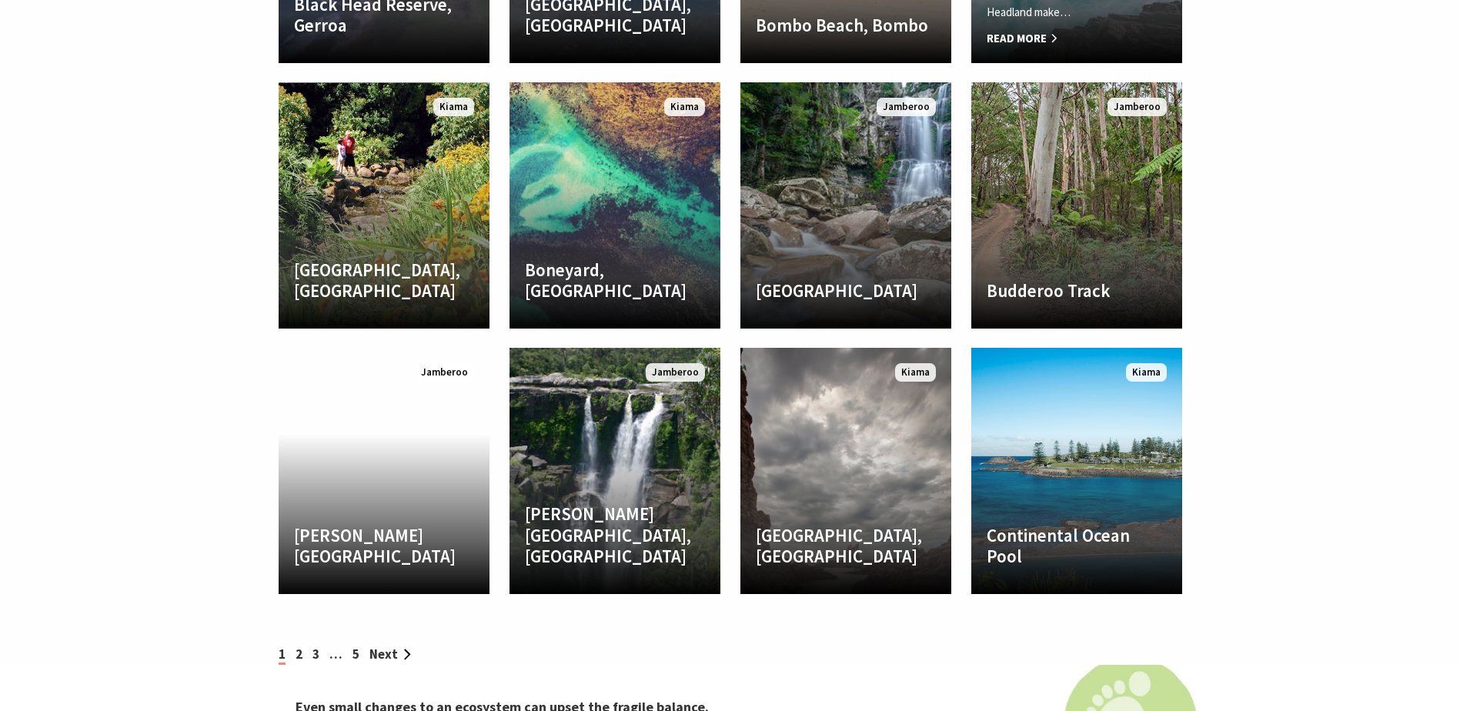
scroll to position [2771, 0]
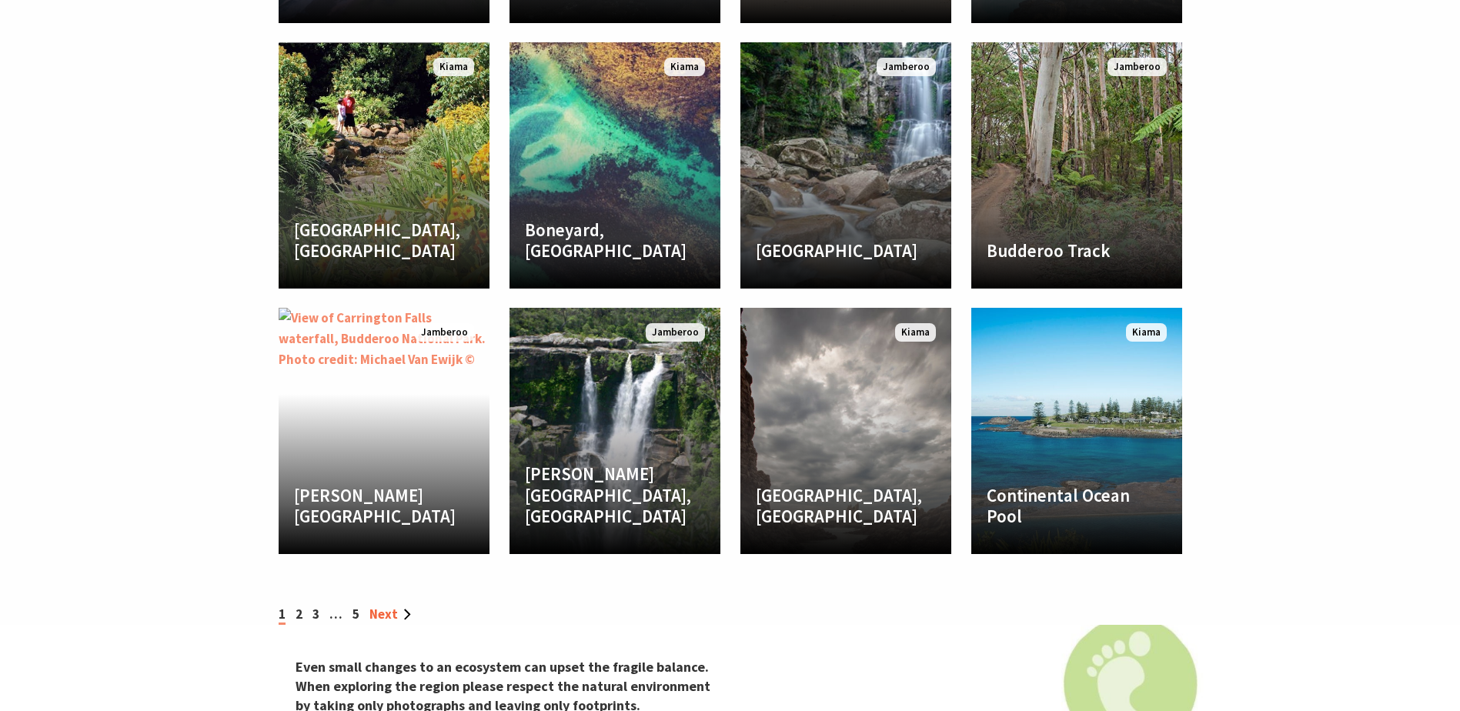
click at [379, 606] on link "Next" at bounding box center [390, 614] width 42 height 17
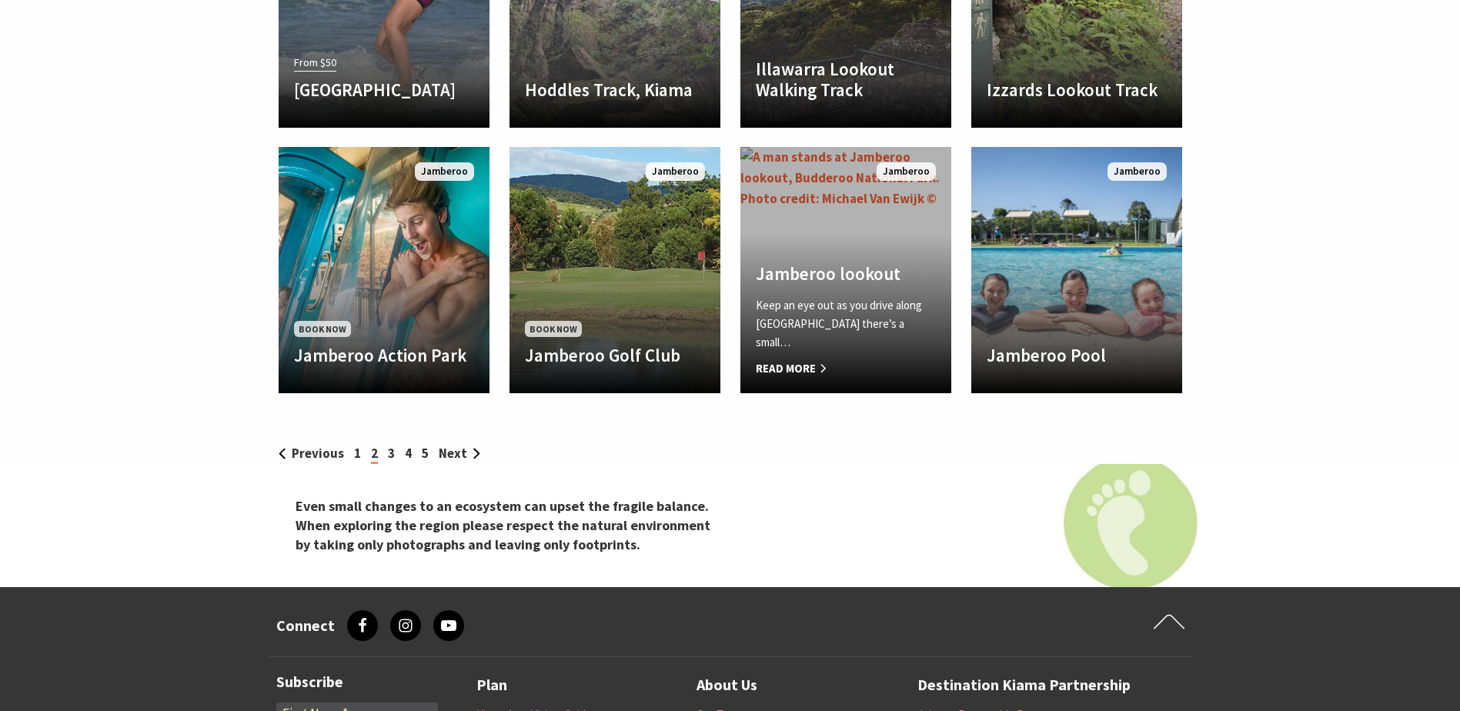
scroll to position [3002, 0]
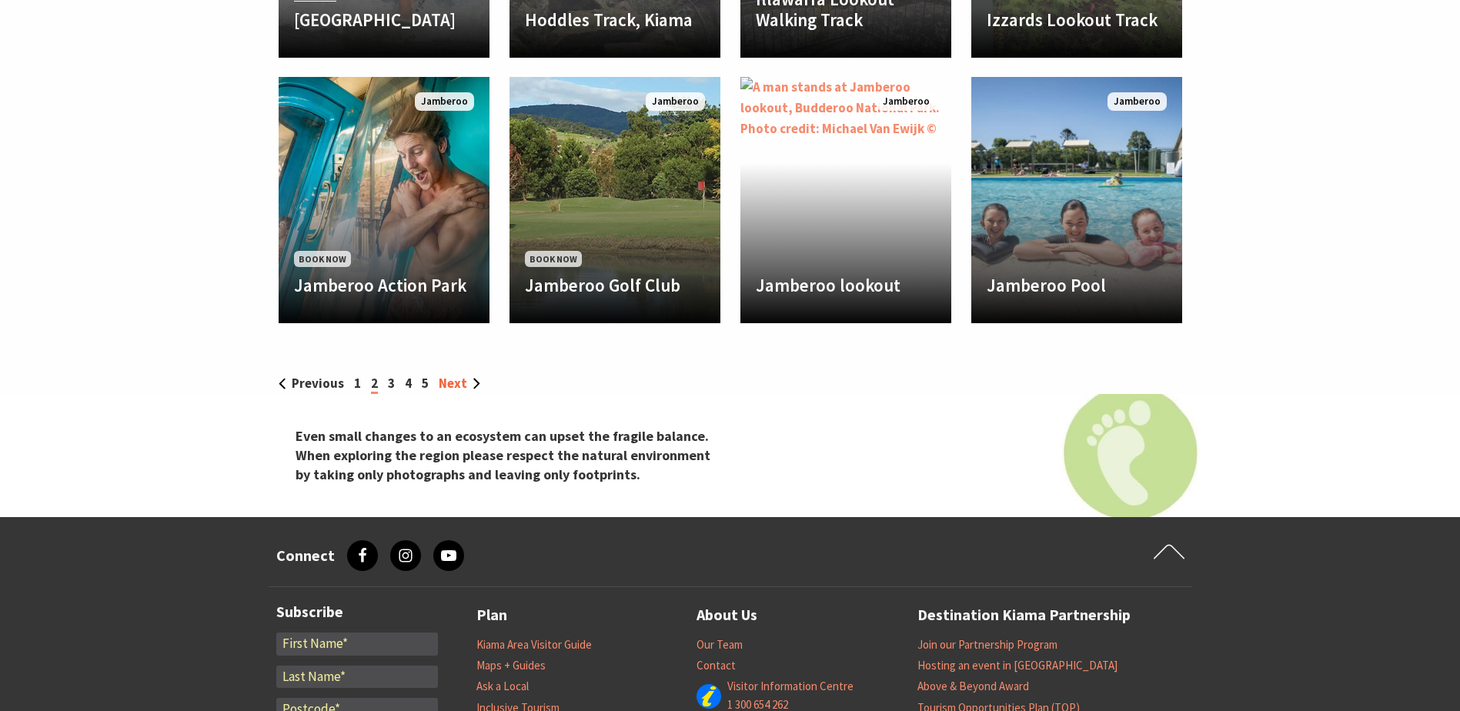
click at [453, 375] on link "Next" at bounding box center [460, 383] width 42 height 17
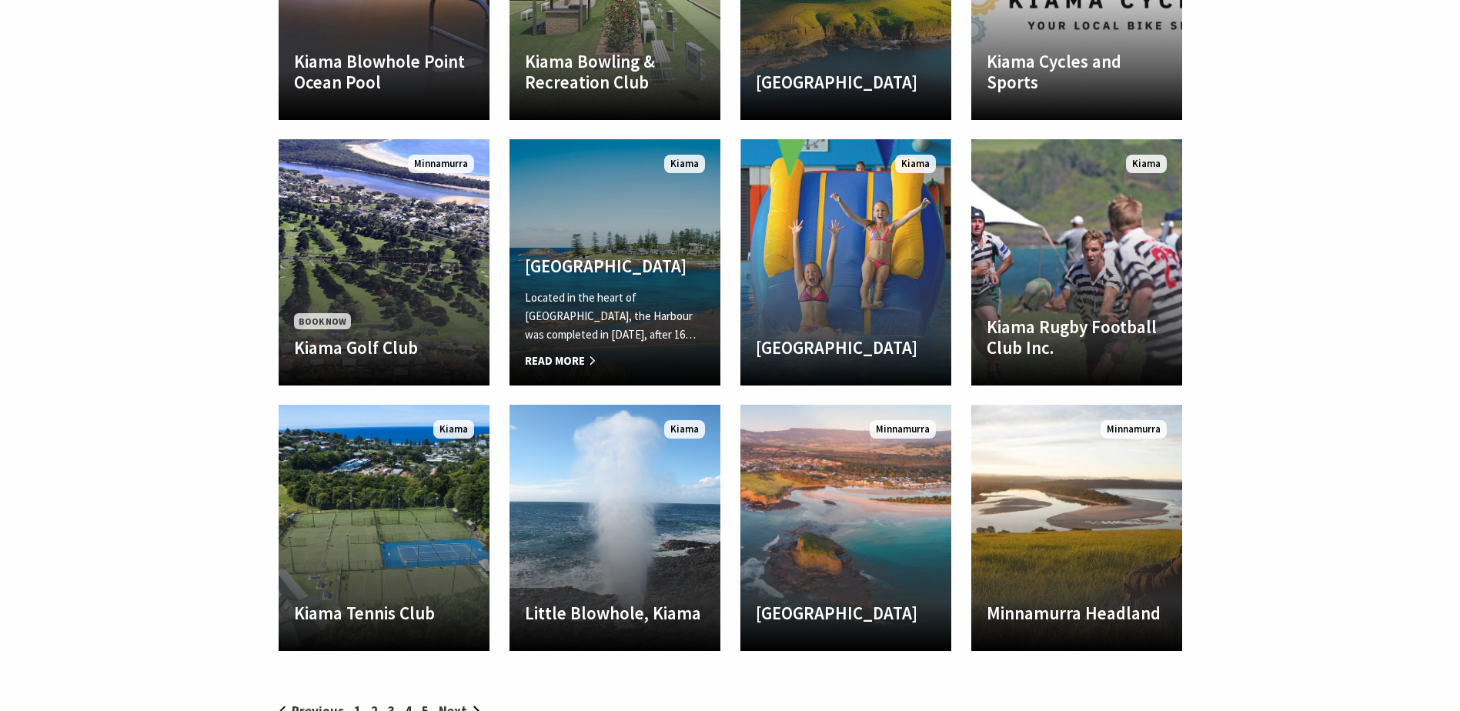
scroll to position [2771, 0]
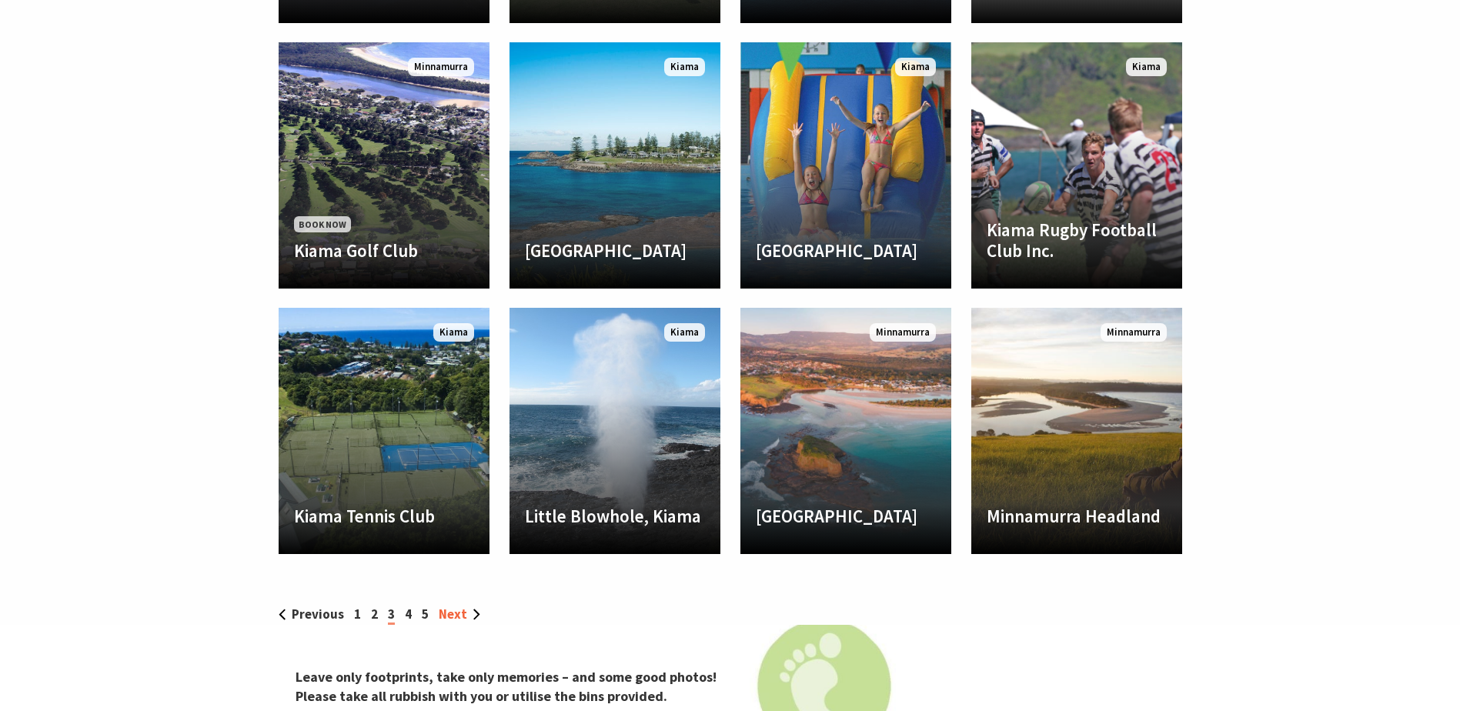
click at [466, 606] on link "Next" at bounding box center [460, 614] width 42 height 17
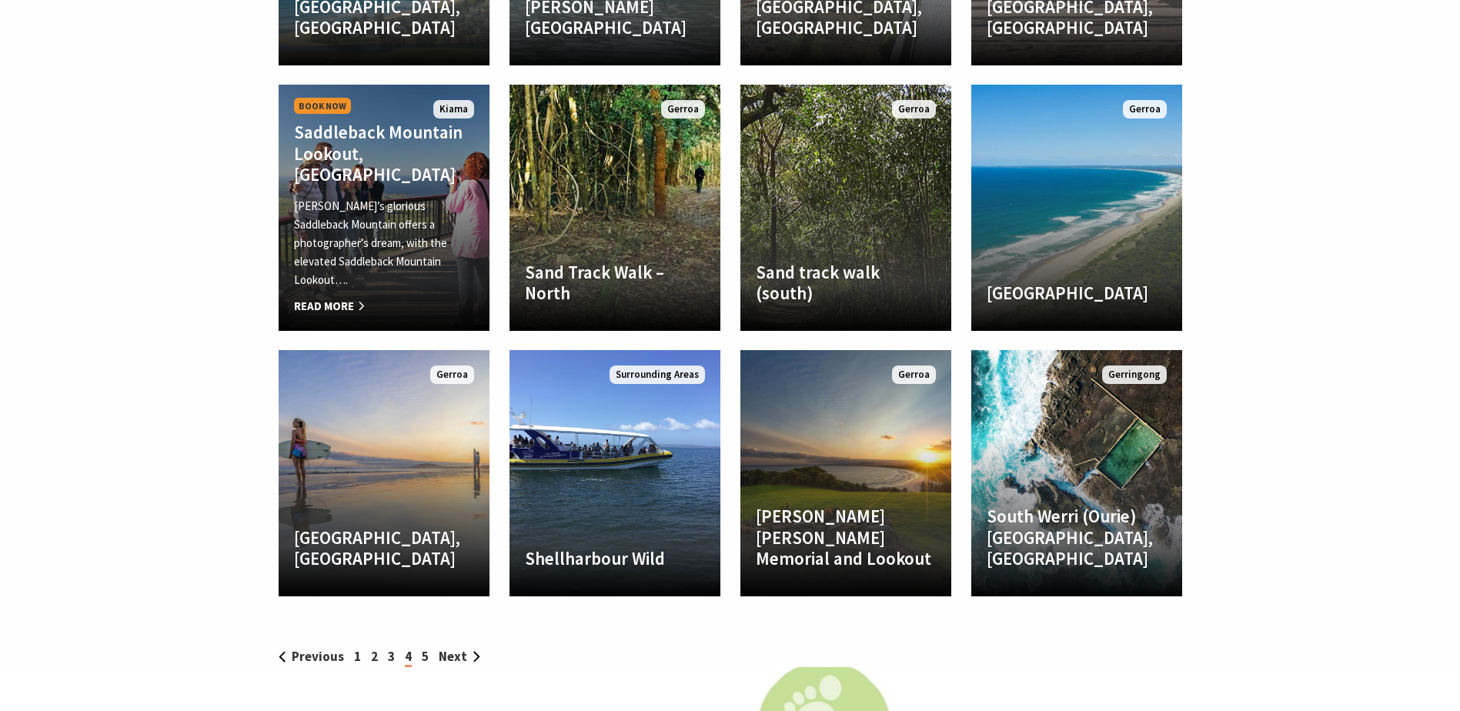
scroll to position [2771, 0]
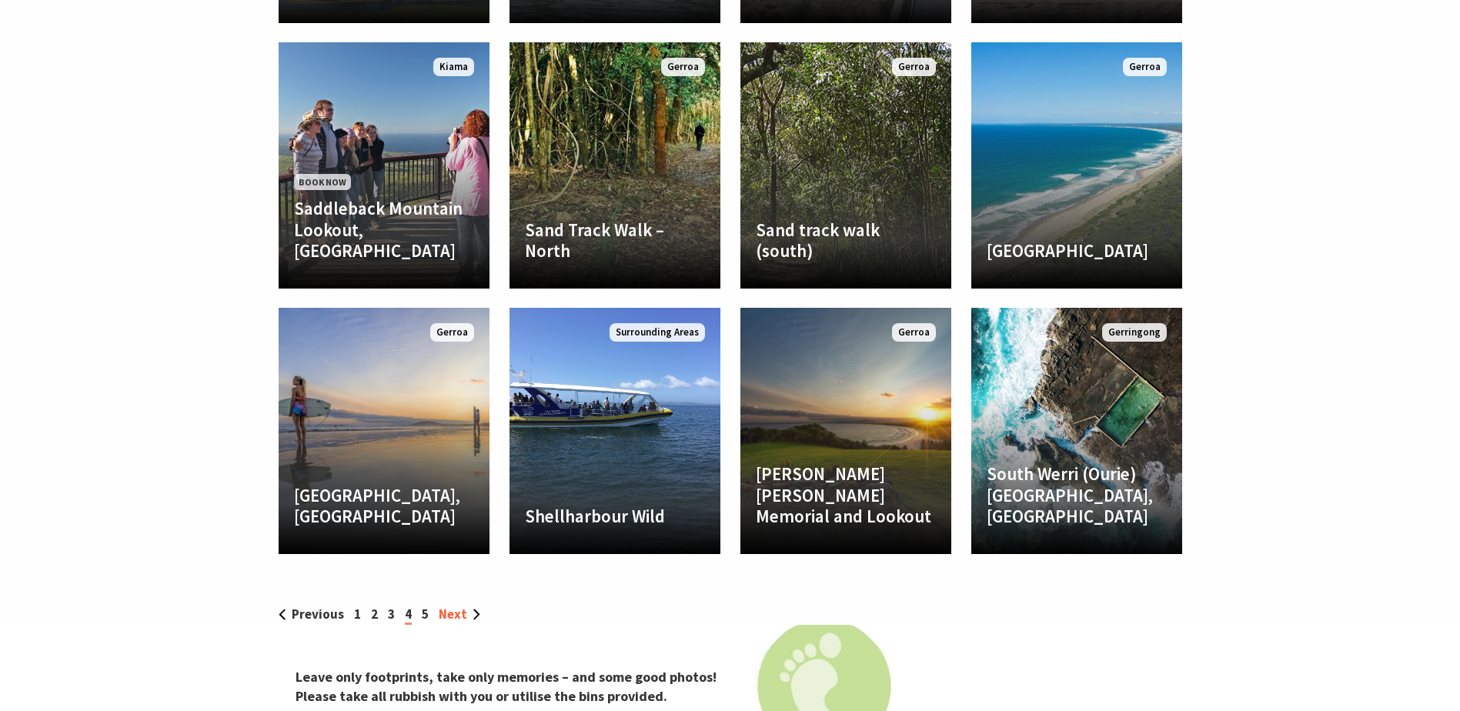
click at [460, 606] on link "Next" at bounding box center [460, 614] width 42 height 17
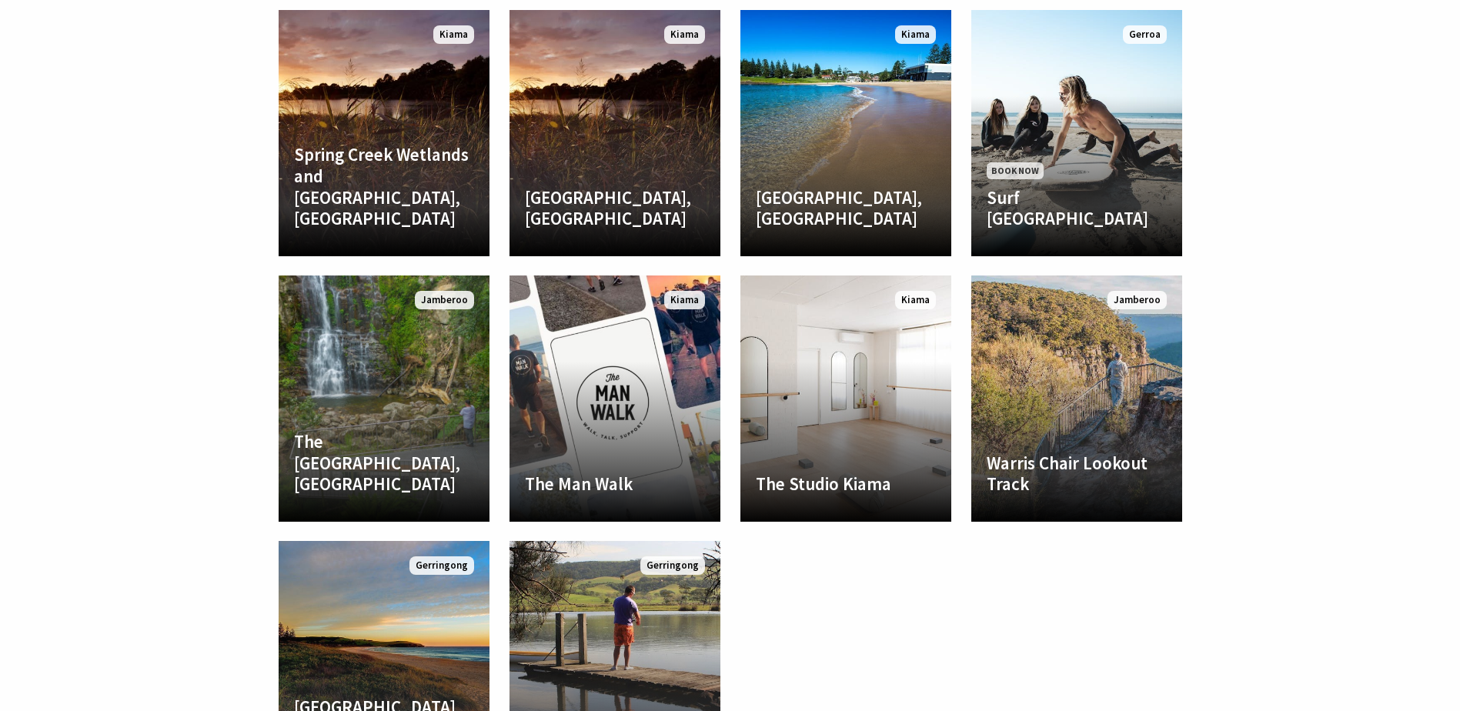
scroll to position [2309, 0]
